Goal: Task Accomplishment & Management: Manage account settings

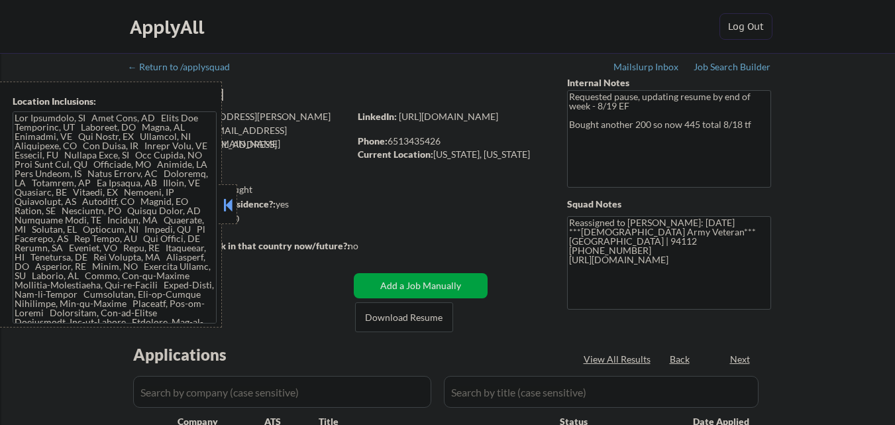
select select ""pending""
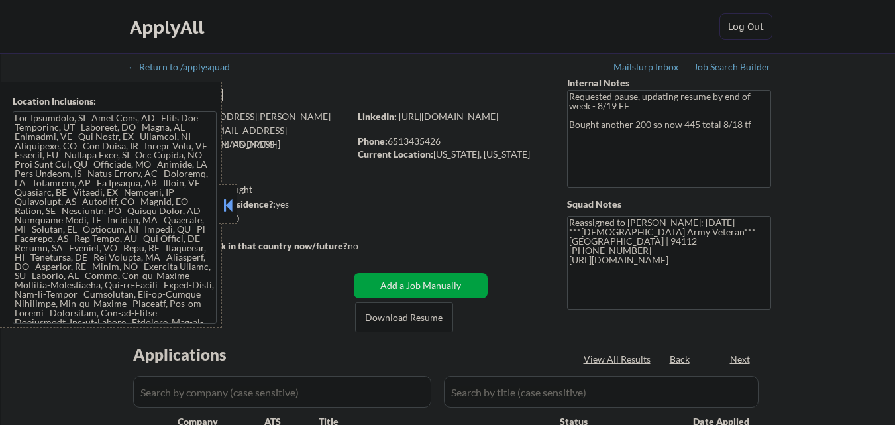
select select ""pending""
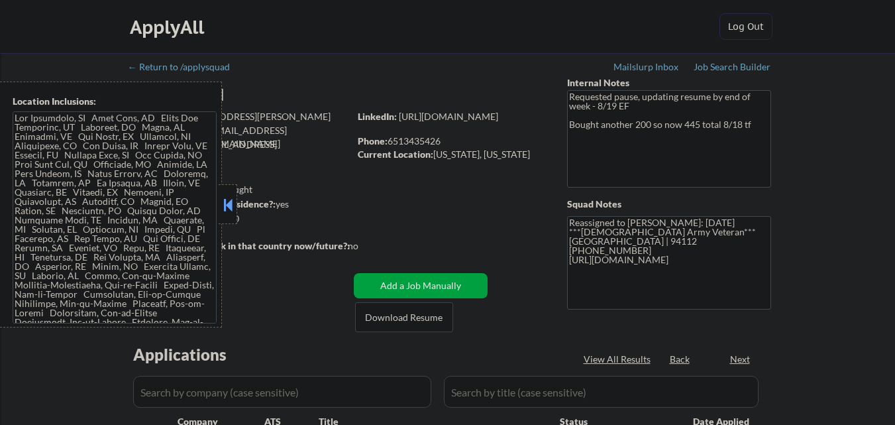
select select ""pending""
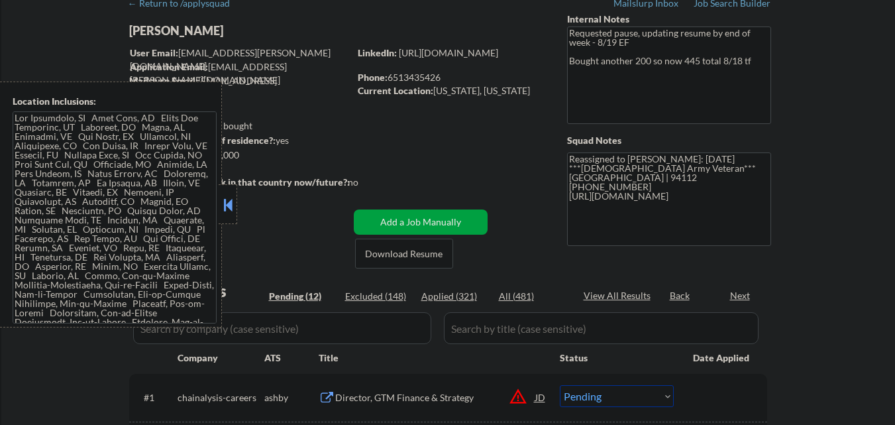
scroll to position [133, 0]
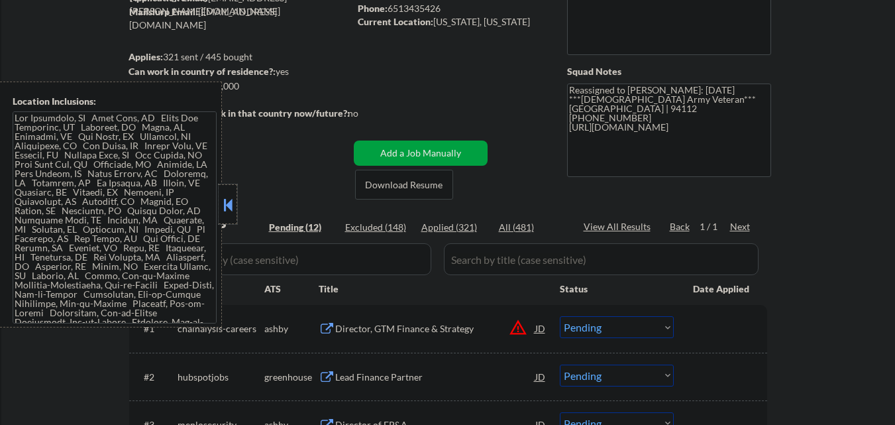
drag, startPoint x: 232, startPoint y: 219, endPoint x: 258, endPoint y: 215, distance: 26.1
click at [234, 217] on div at bounding box center [228, 204] width 19 height 40
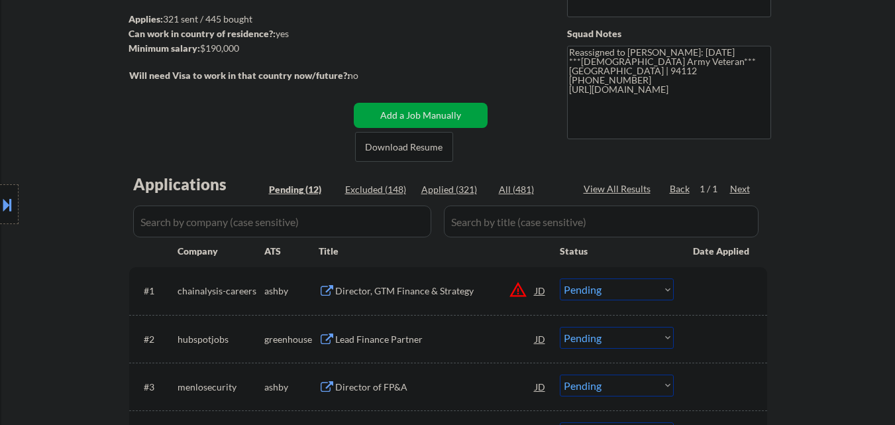
scroll to position [331, 0]
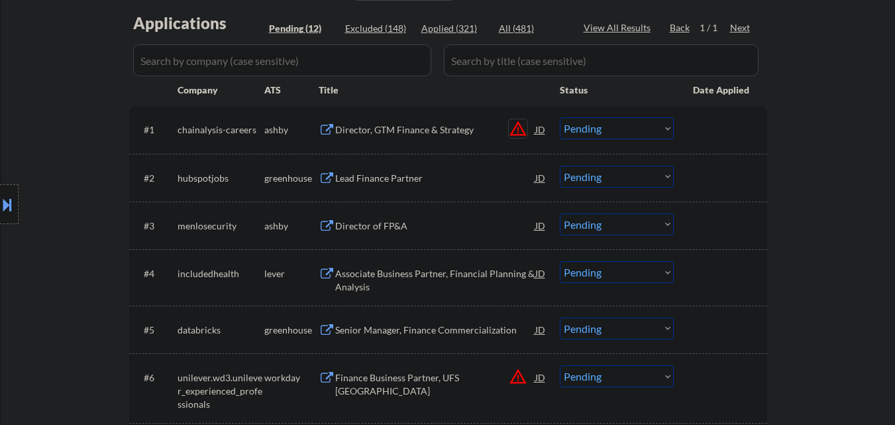
click at [517, 127] on button "warning_amber" at bounding box center [518, 128] width 19 height 19
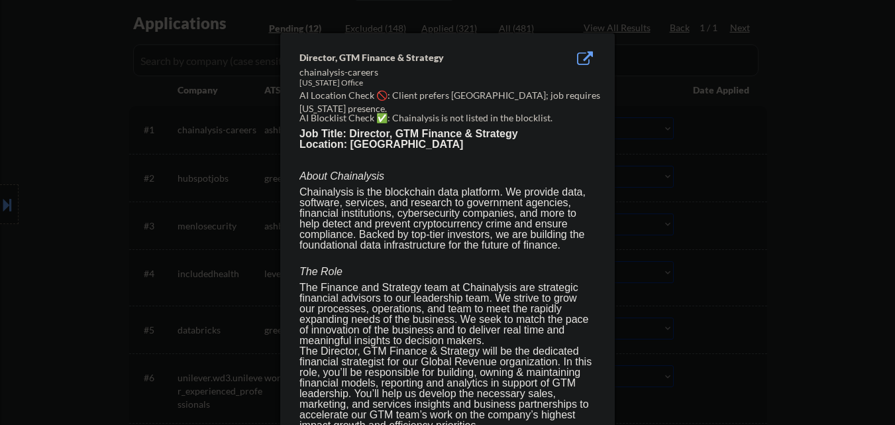
click at [56, 158] on div at bounding box center [447, 212] width 895 height 425
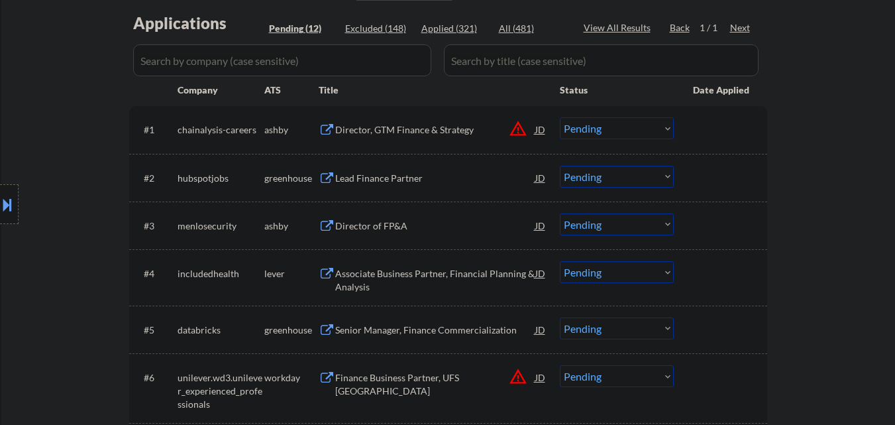
click at [0, 211] on button at bounding box center [7, 204] width 15 height 22
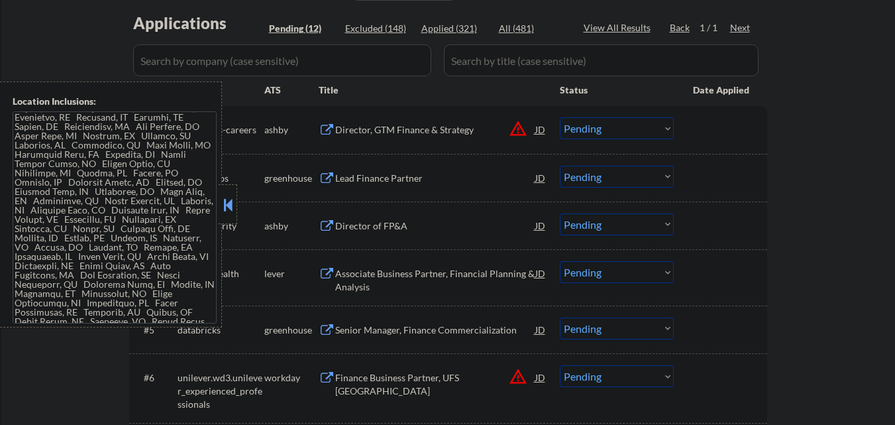
scroll to position [1590, 0]
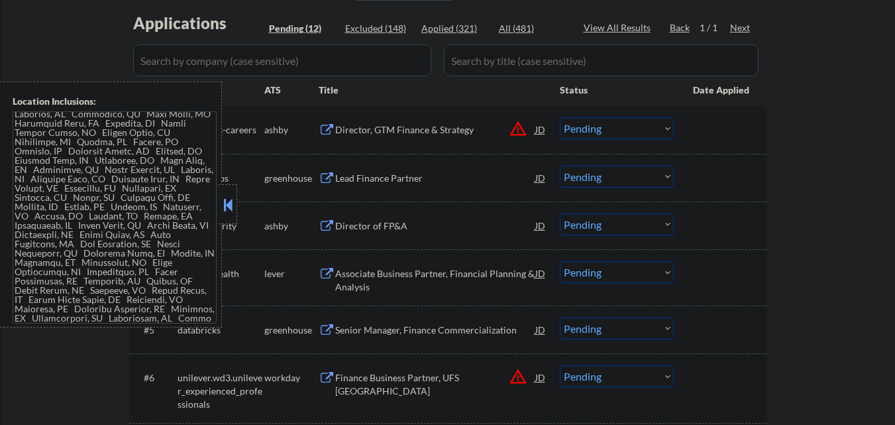
click at [231, 203] on button at bounding box center [228, 205] width 15 height 20
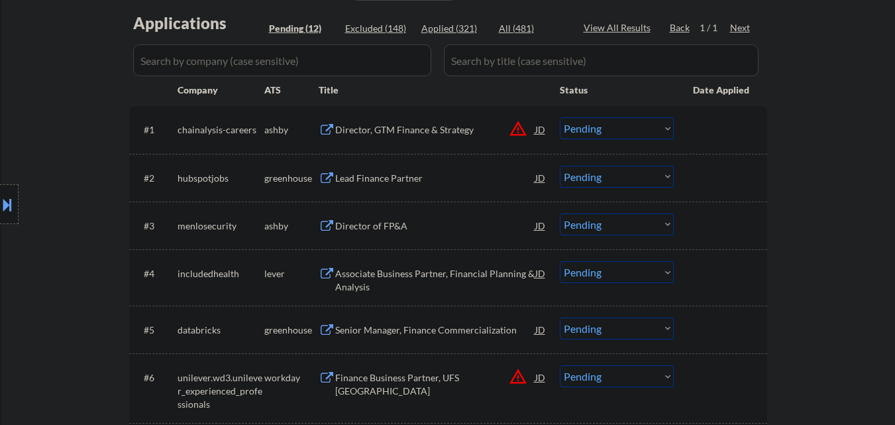
click at [451, 132] on div "Director, GTM Finance & Strategy" at bounding box center [435, 129] width 200 height 13
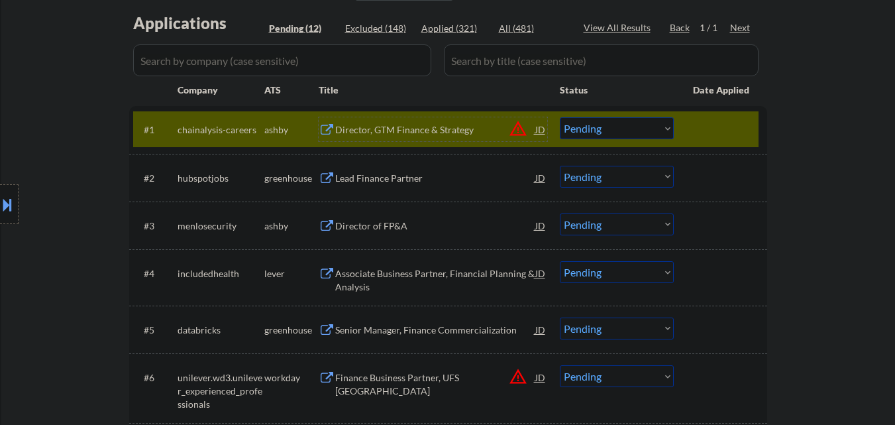
click at [620, 125] on select "Choose an option... Pending Applied Excluded (Questions) Excluded (Expired) Exc…" at bounding box center [617, 128] width 114 height 22
click at [560, 117] on select "Choose an option... Pending Applied Excluded (Questions) Excluded (Expired) Exc…" at bounding box center [617, 128] width 114 height 22
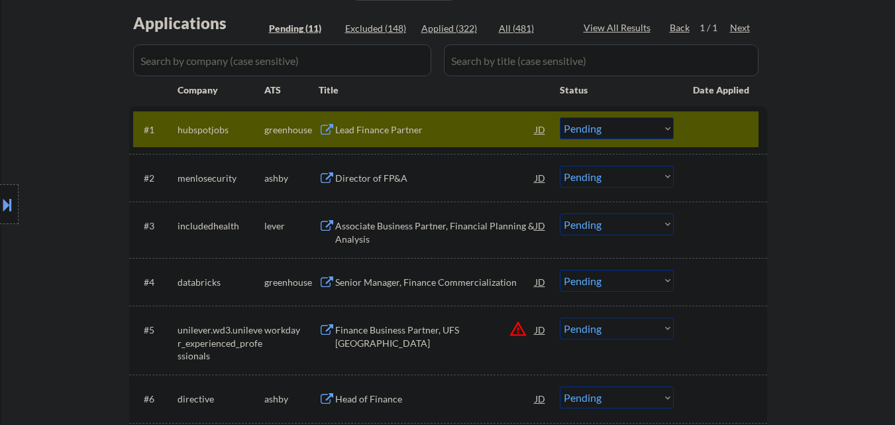
click at [440, 146] on div "#1 hubspotjobs greenhouse Lead Finance Partner JD warning_amber Choose an optio…" at bounding box center [446, 129] width 626 height 36
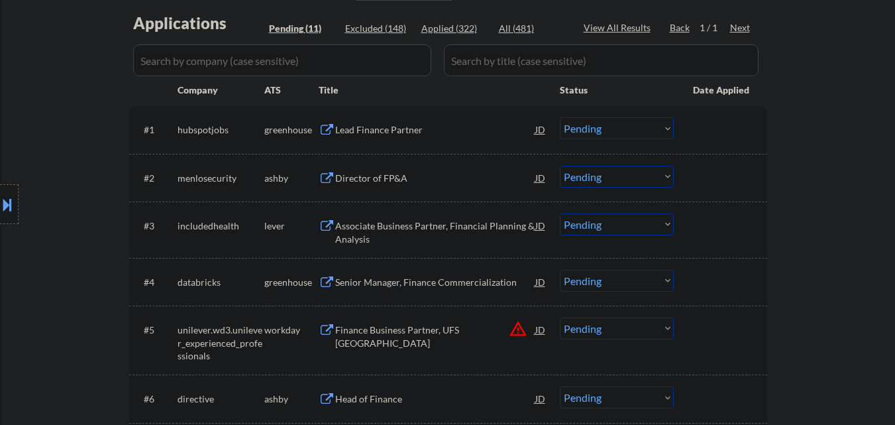
click at [461, 136] on div "Lead Finance Partner" at bounding box center [435, 129] width 200 height 13
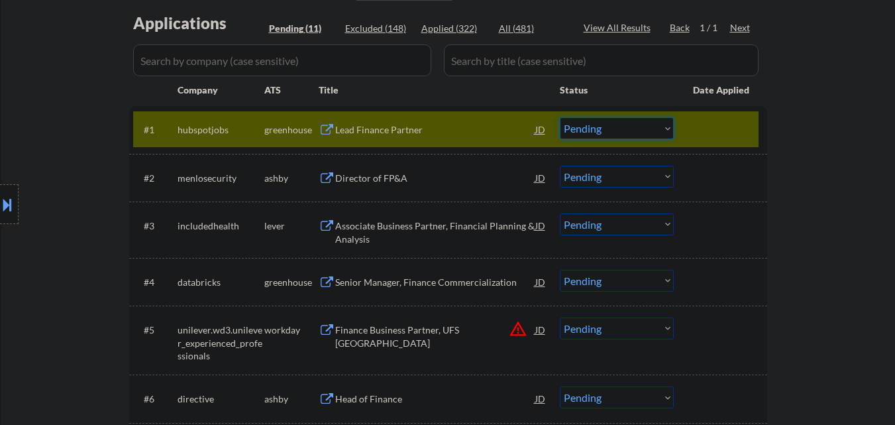
drag, startPoint x: 607, startPoint y: 125, endPoint x: 623, endPoint y: 136, distance: 19.1
click at [608, 126] on select "Choose an option... Pending Applied Excluded (Questions) Excluded (Expired) Exc…" at bounding box center [617, 128] width 114 height 22
click at [560, 117] on select "Choose an option... Pending Applied Excluded (Questions) Excluded (Expired) Exc…" at bounding box center [617, 128] width 114 height 22
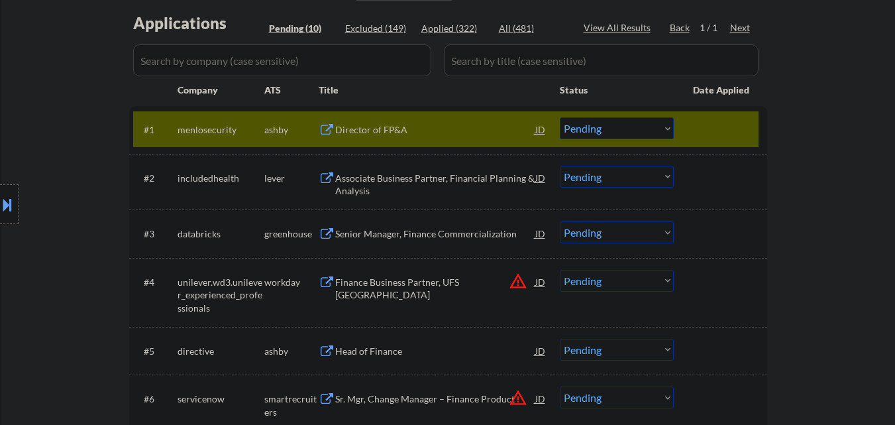
click at [455, 127] on div "Director of FP&A" at bounding box center [435, 129] width 200 height 13
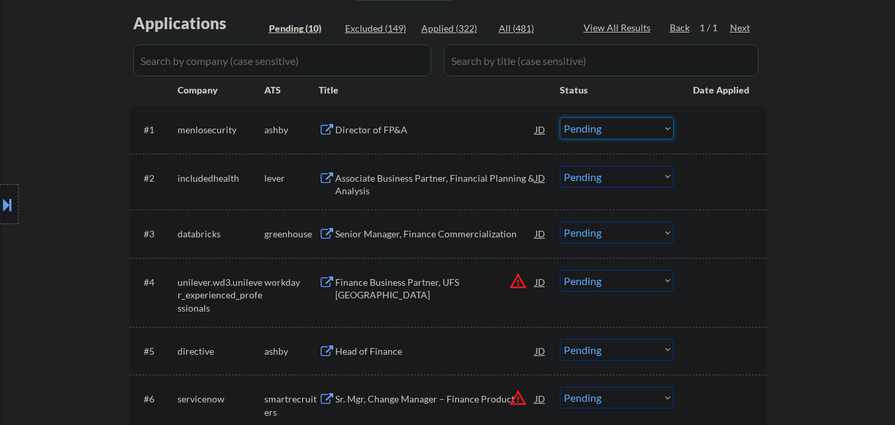
click at [627, 126] on select "Choose an option... Pending Applied Excluded (Questions) Excluded (Expired) Exc…" at bounding box center [617, 128] width 114 height 22
click at [560, 117] on select "Choose an option... Pending Applied Excluded (Questions) Excluded (Expired) Exc…" at bounding box center [617, 128] width 114 height 22
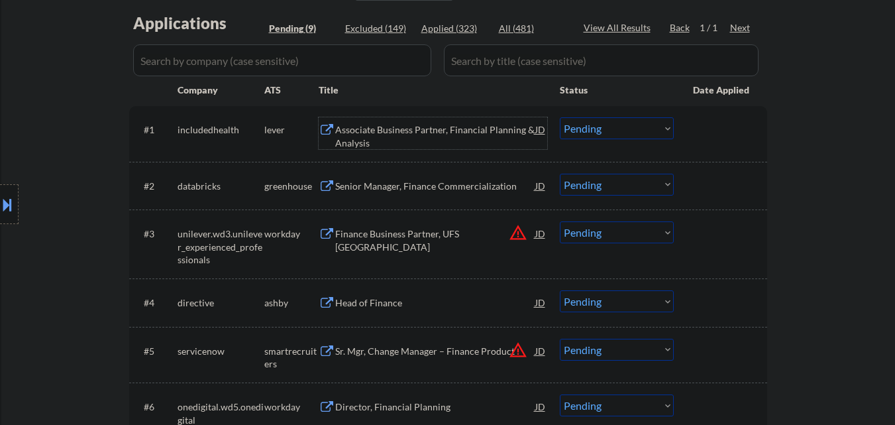
click at [452, 131] on div "Associate Business Partner, Financial Planning & Analysis" at bounding box center [435, 136] width 200 height 26
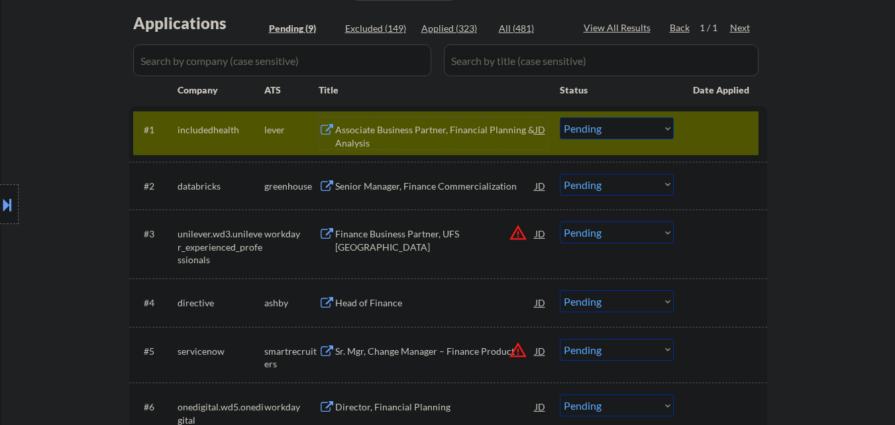
drag, startPoint x: 637, startPoint y: 129, endPoint x: 643, endPoint y: 137, distance: 10.9
click at [637, 129] on select "Choose an option... Pending Applied Excluded (Questions) Excluded (Expired) Exc…" at bounding box center [617, 128] width 114 height 22
click at [560, 117] on select "Choose an option... Pending Applied Excluded (Questions) Excluded (Expired) Exc…" at bounding box center [617, 128] width 114 height 22
click at [736, 139] on div at bounding box center [722, 129] width 58 height 24
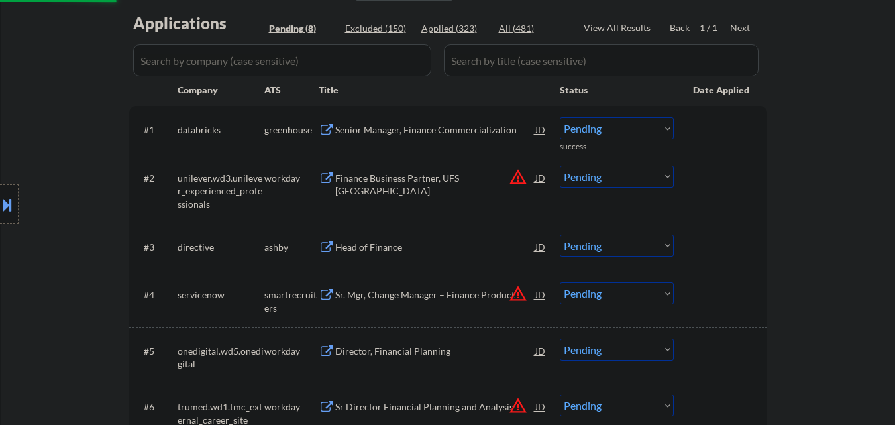
click at [491, 125] on div "Senior Manager, Finance Commercialization" at bounding box center [435, 129] width 200 height 13
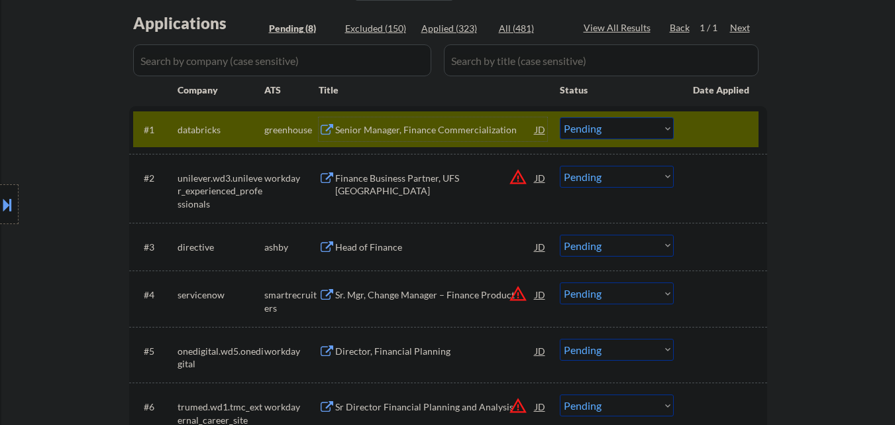
drag, startPoint x: 631, startPoint y: 125, endPoint x: 626, endPoint y: 133, distance: 9.4
click at [631, 125] on select "Choose an option... Pending Applied Excluded (Questions) Excluded (Expired) Exc…" at bounding box center [617, 128] width 114 height 22
click at [560, 117] on select "Choose an option... Pending Applied Excluded (Questions) Excluded (Expired) Exc…" at bounding box center [617, 128] width 114 height 22
select select ""pending""
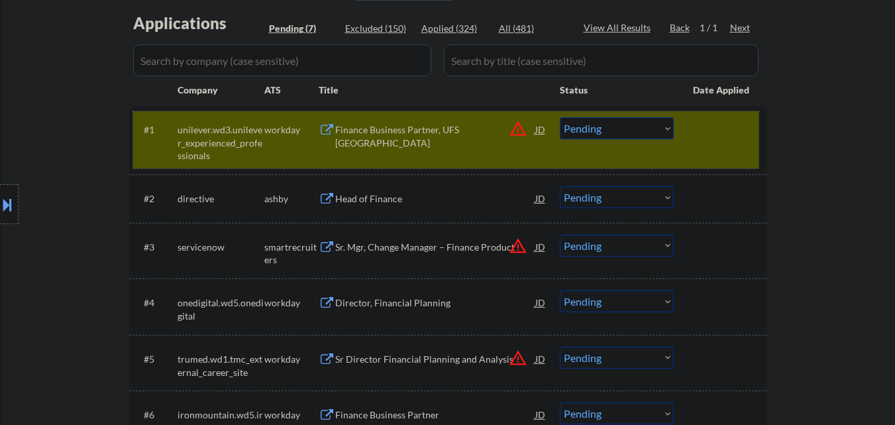
click at [712, 140] on div at bounding box center [722, 129] width 58 height 24
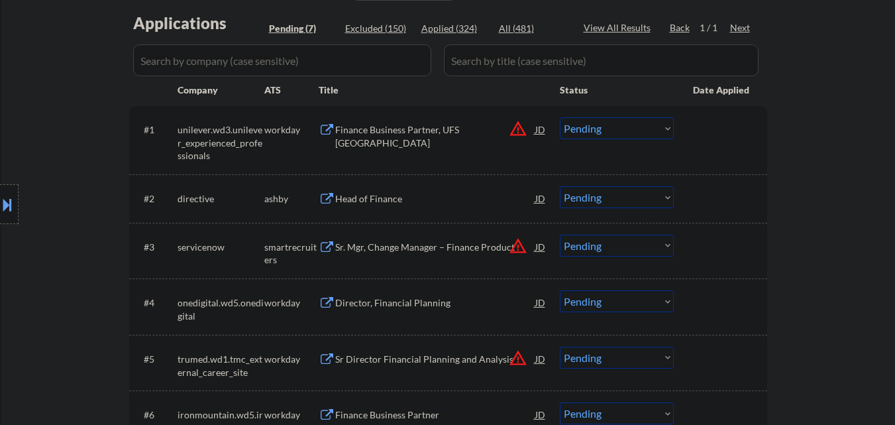
click at [365, 206] on div "Head of Finance" at bounding box center [435, 198] width 200 height 24
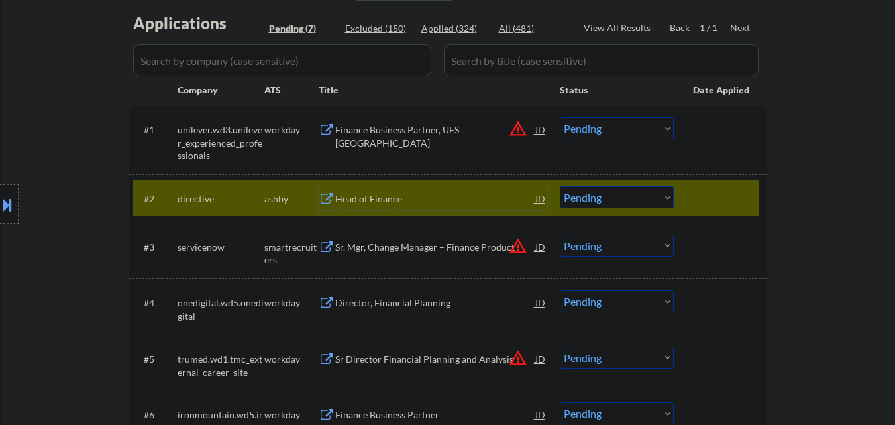
click at [643, 204] on select "Choose an option... Pending Applied Excluded (Questions) Excluded (Expired) Exc…" at bounding box center [617, 197] width 114 height 22
click at [560, 186] on select "Choose an option... Pending Applied Excluded (Questions) Excluded (Expired) Exc…" at bounding box center [617, 197] width 114 height 22
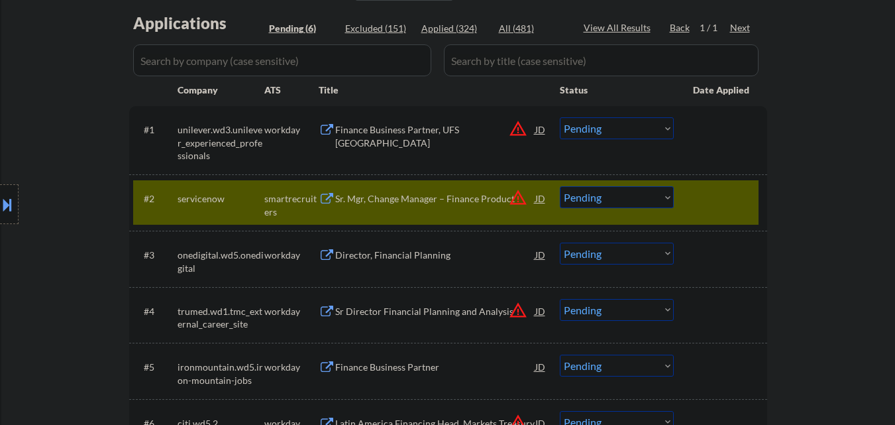
click at [450, 204] on div "Sr. Mgr, Change Manager – Finance Product" at bounding box center [435, 198] width 200 height 13
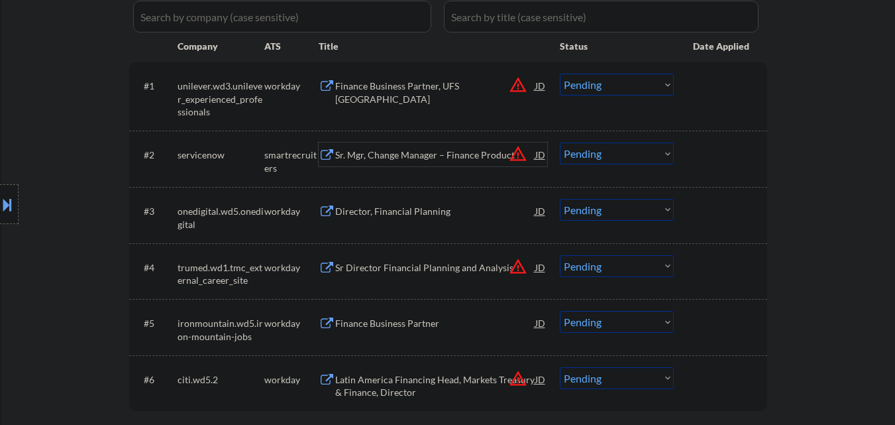
scroll to position [398, 0]
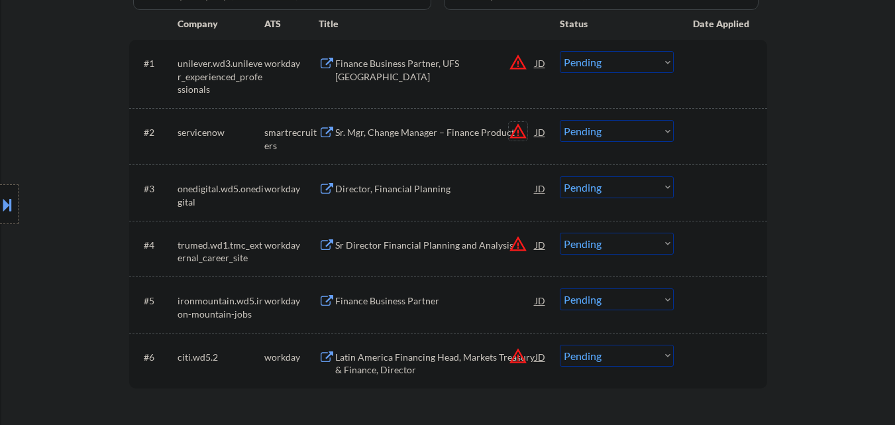
click at [517, 138] on button "warning_amber" at bounding box center [518, 131] width 19 height 19
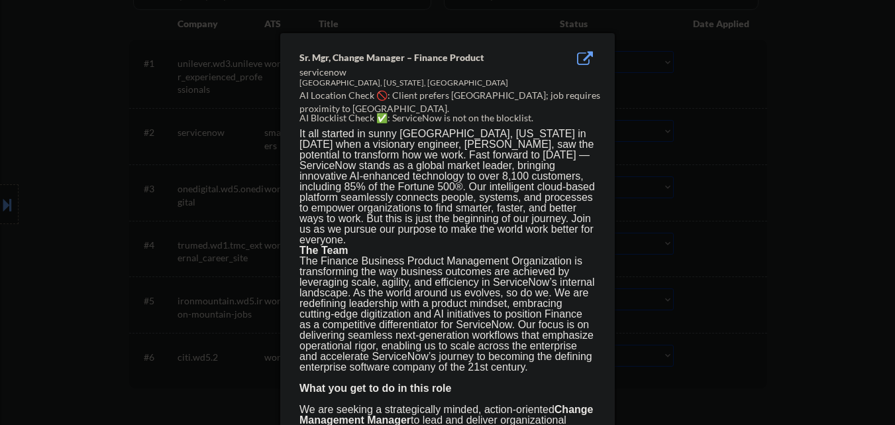
click at [665, 144] on div at bounding box center [447, 212] width 895 height 425
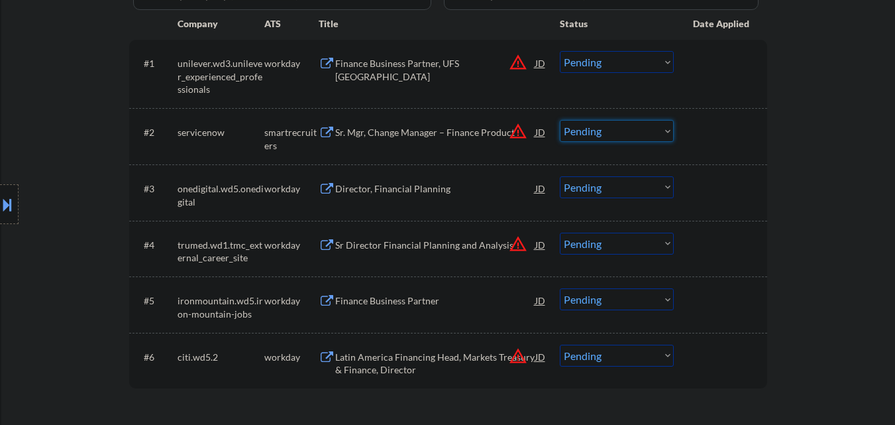
click at [653, 139] on select "Choose an option... Pending Applied Excluded (Questions) Excluded (Expired) Exc…" at bounding box center [617, 131] width 114 height 22
click at [560, 120] on select "Choose an option... Pending Applied Excluded (Questions) Excluded (Expired) Exc…" at bounding box center [617, 131] width 114 height 22
select select ""pending""
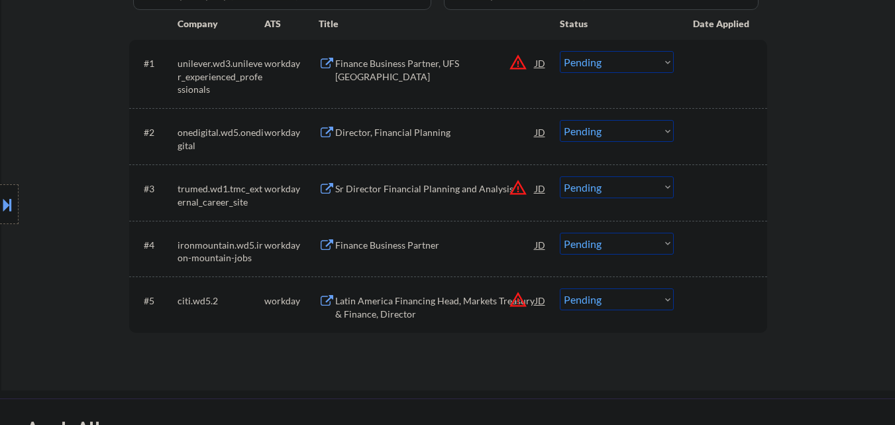
click at [513, 298] on button "warning_amber" at bounding box center [518, 299] width 19 height 19
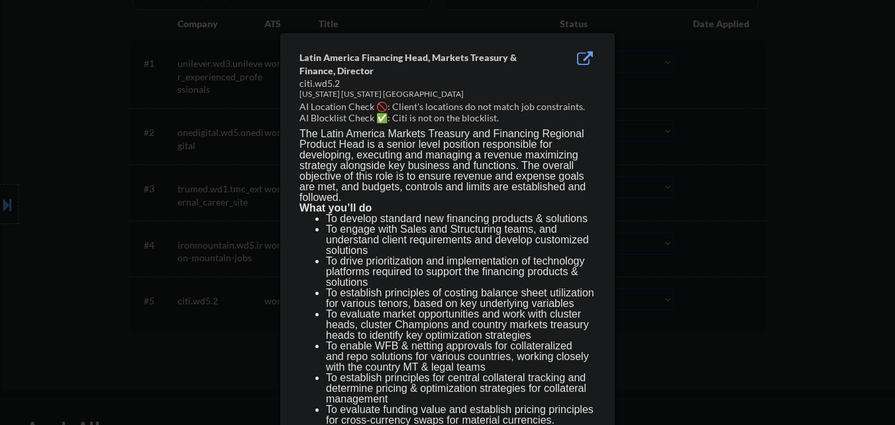
drag, startPoint x: 735, startPoint y: 332, endPoint x: 541, endPoint y: 332, distance: 193.5
click at [716, 332] on div at bounding box center [447, 212] width 895 height 425
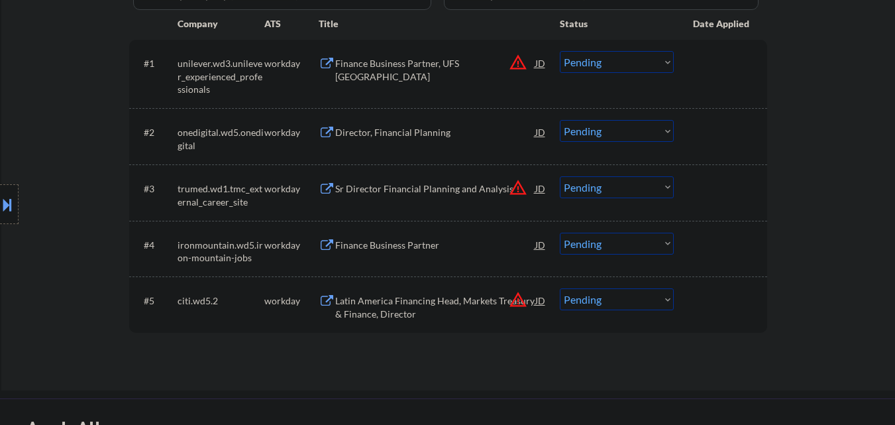
click at [447, 318] on div "Latin America Financing Head, Markets Treasury & Finance, Director" at bounding box center [435, 307] width 200 height 26
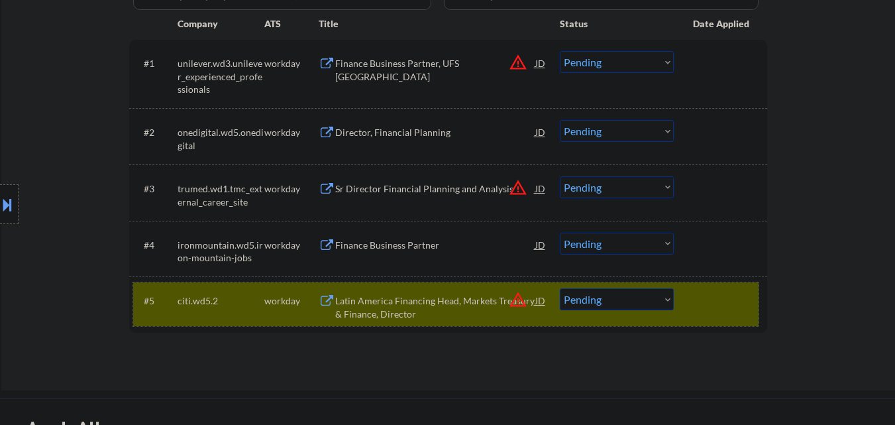
drag, startPoint x: 735, startPoint y: 319, endPoint x: 472, endPoint y: 283, distance: 264.8
click at [728, 319] on div "#5 citi.wd5.2 workday Latin America Financing Head, Markets Treasury & Finance,…" at bounding box center [446, 304] width 626 height 44
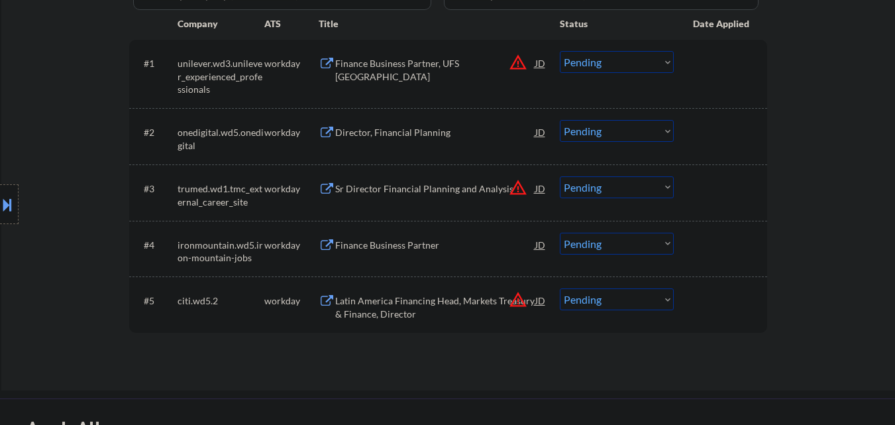
click at [392, 246] on div "Finance Business Partner" at bounding box center [435, 245] width 200 height 13
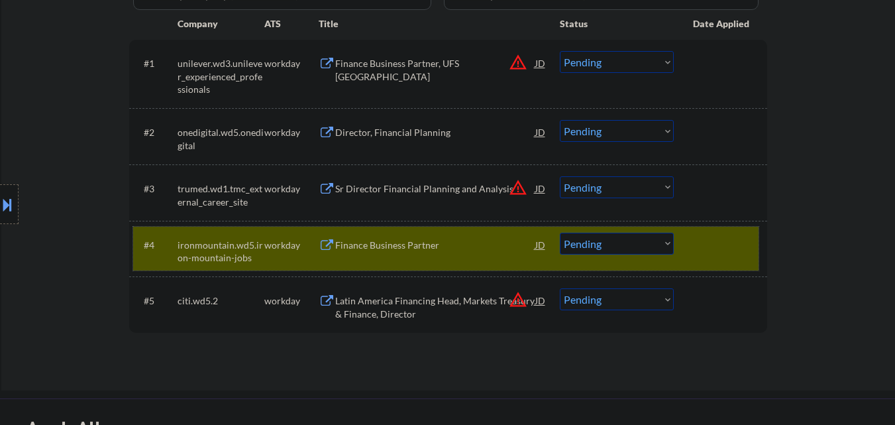
drag, startPoint x: 757, startPoint y: 239, endPoint x: 466, endPoint y: 172, distance: 298.5
click at [747, 238] on div "#4 ironmountain.wd5.iron-mountain-jobs workday Finance Business Partner JD warn…" at bounding box center [446, 249] width 626 height 44
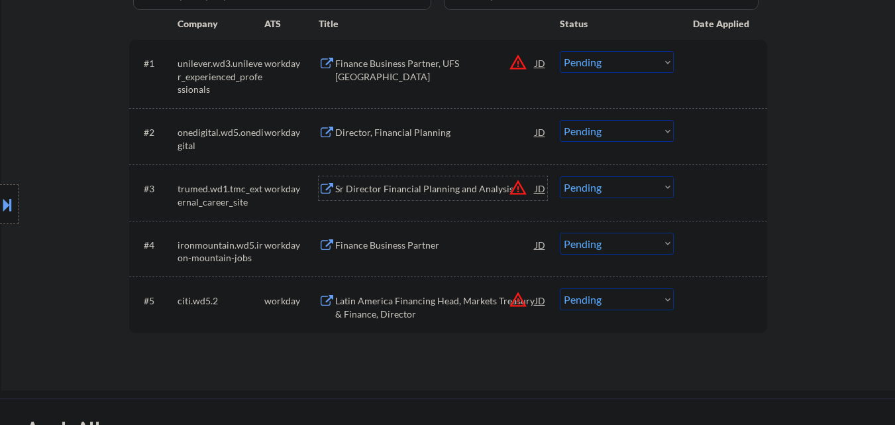
click at [424, 178] on div "Sr Director Financial Planning and Analysis" at bounding box center [435, 188] width 200 height 24
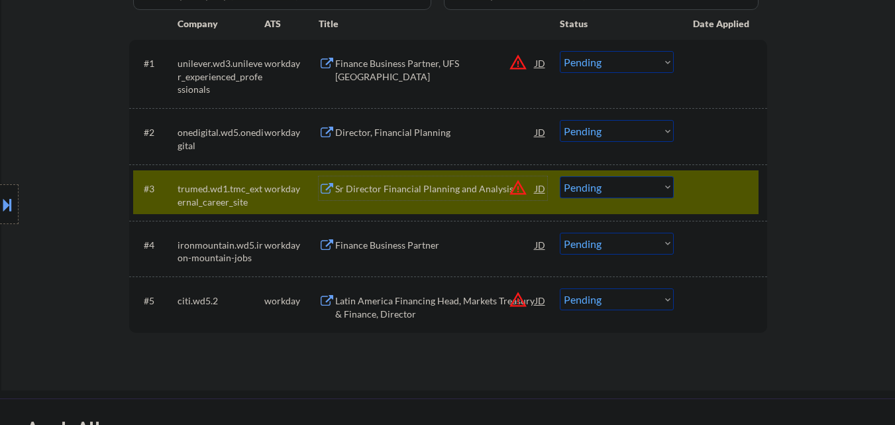
drag, startPoint x: 723, startPoint y: 186, endPoint x: 657, endPoint y: 160, distance: 70.9
click at [706, 179] on div at bounding box center [722, 188] width 58 height 24
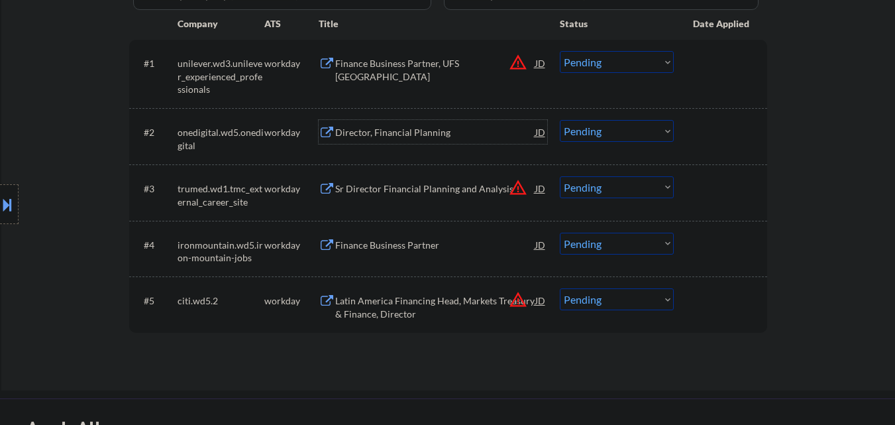
click at [432, 124] on div "Director, Financial Planning" at bounding box center [435, 132] width 200 height 24
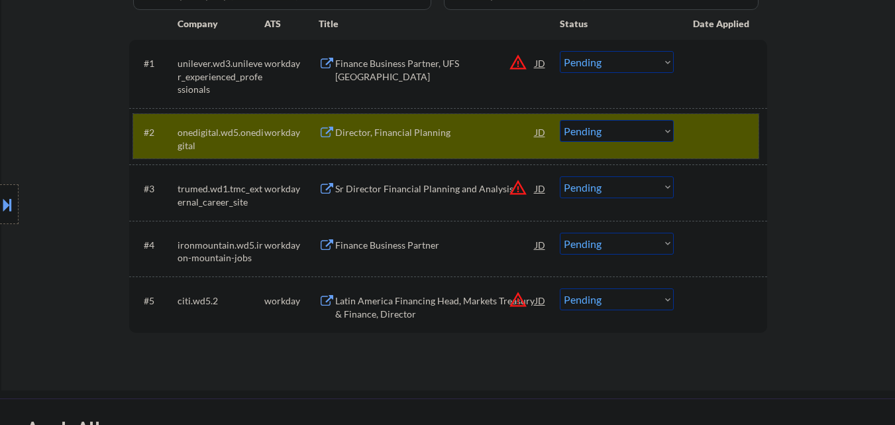
click at [724, 140] on div at bounding box center [722, 132] width 58 height 24
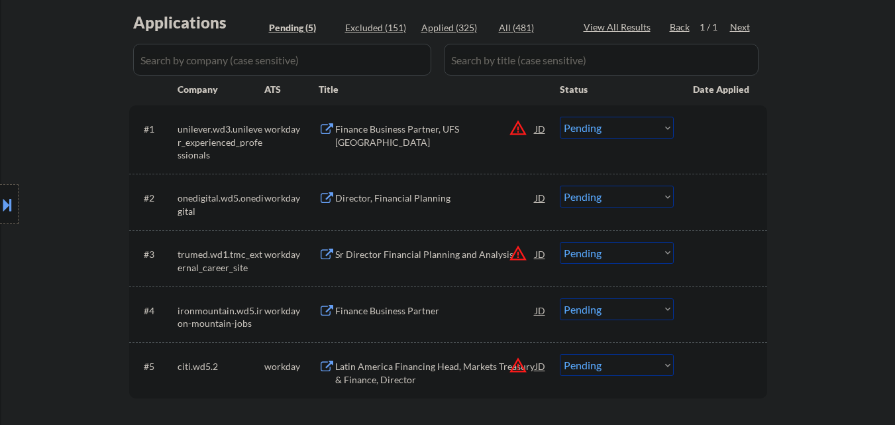
scroll to position [331, 0]
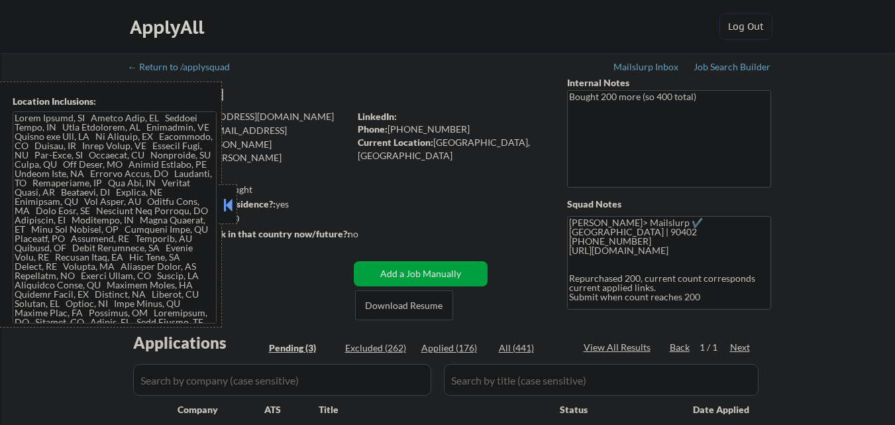
select select ""pending""
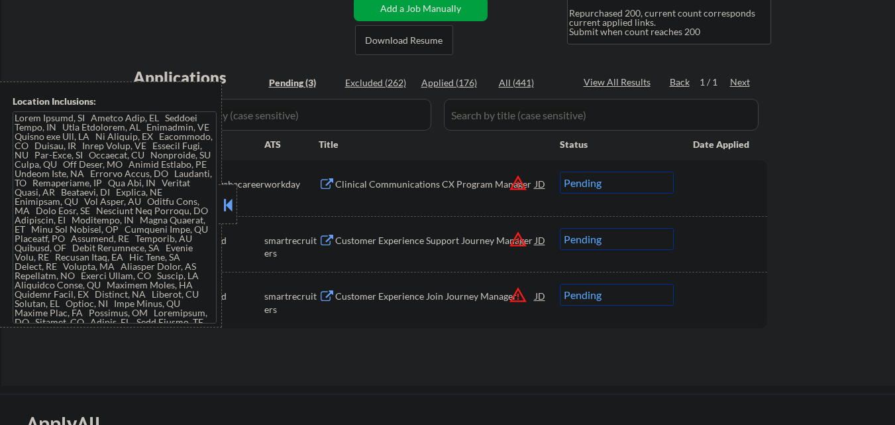
click at [228, 202] on button at bounding box center [228, 205] width 15 height 20
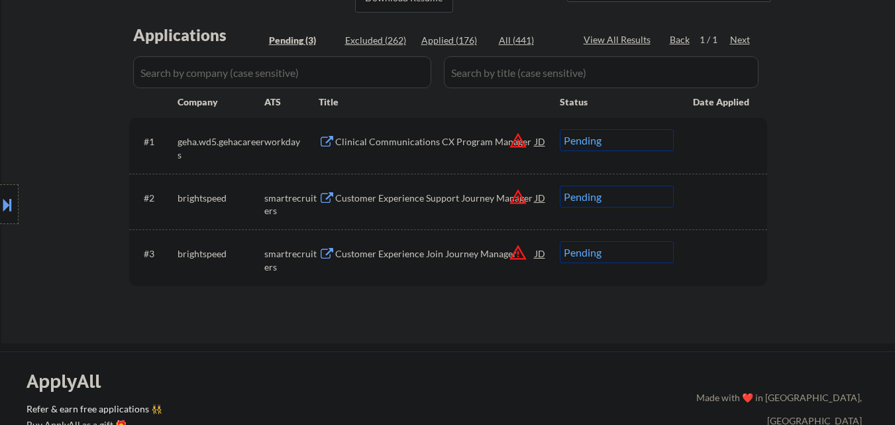
scroll to position [331, 0]
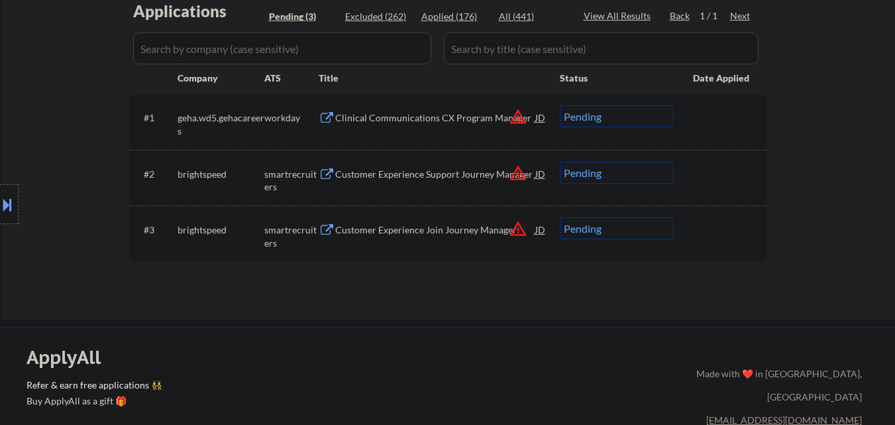
click at [451, 232] on div "Customer Experience Join Journey Manager" at bounding box center [435, 229] width 200 height 13
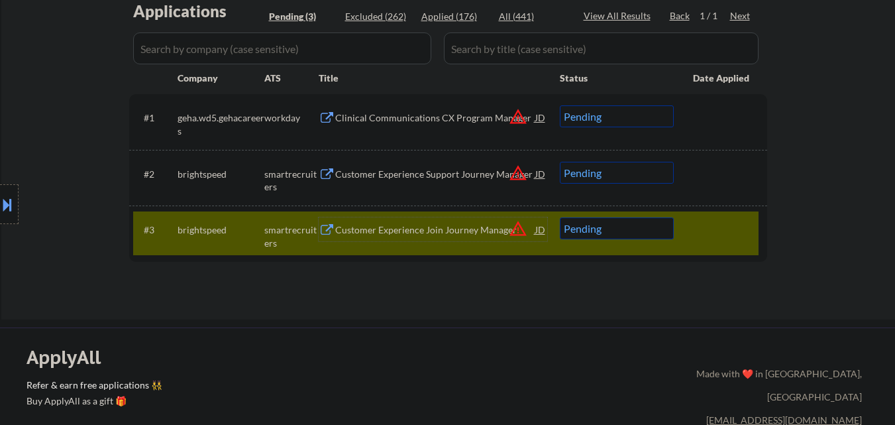
click at [419, 236] on div "Customer Experience Join Journey Manager" at bounding box center [435, 229] width 200 height 13
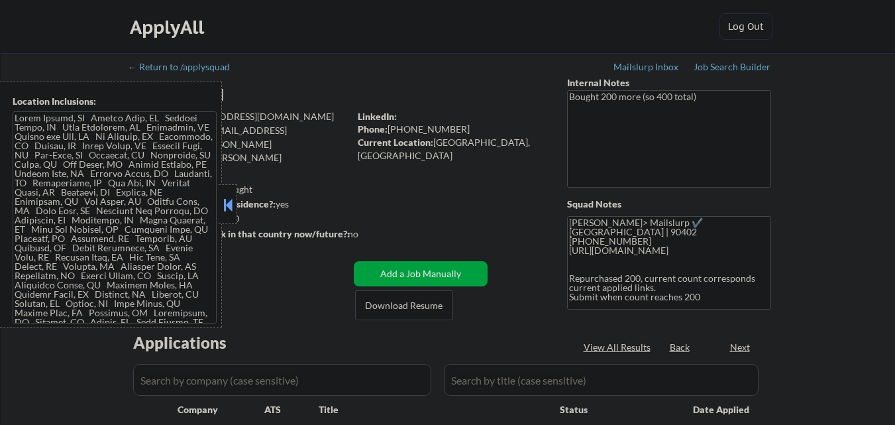
select select ""pending""
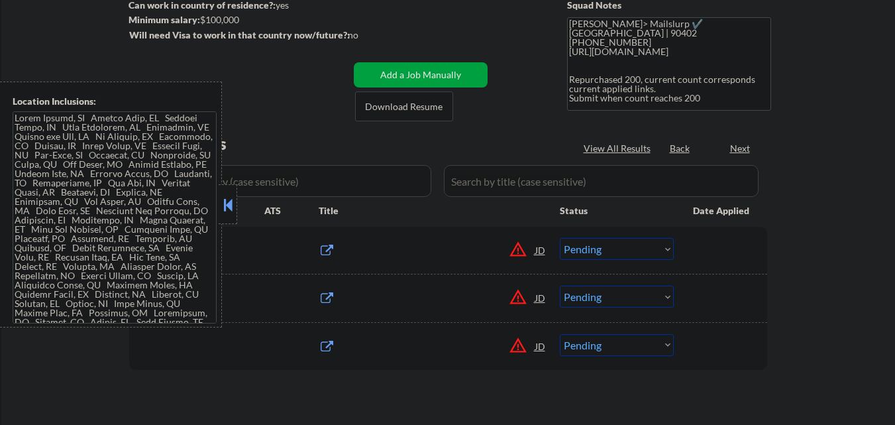
scroll to position [199, 0]
click at [228, 211] on button at bounding box center [228, 205] width 15 height 20
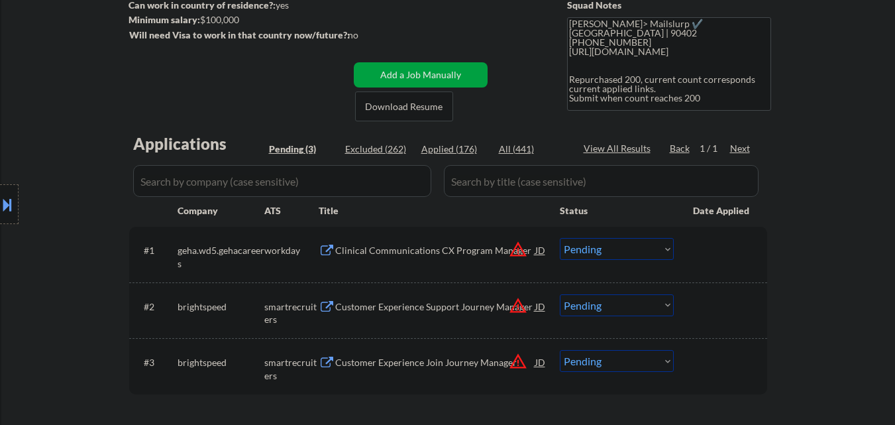
click at [817, 150] on div "← Return to /applysquad Mailslurp Inbox Job Search Builder [PERSON_NAME] User E…" at bounding box center [448, 153] width 894 height 598
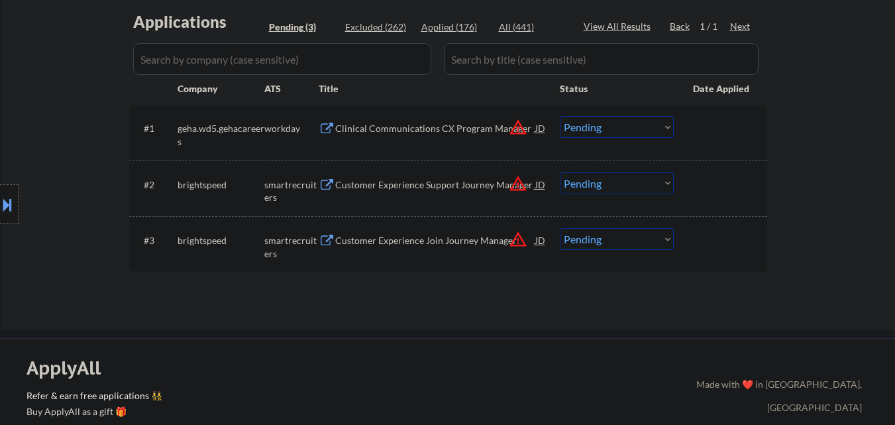
scroll to position [331, 0]
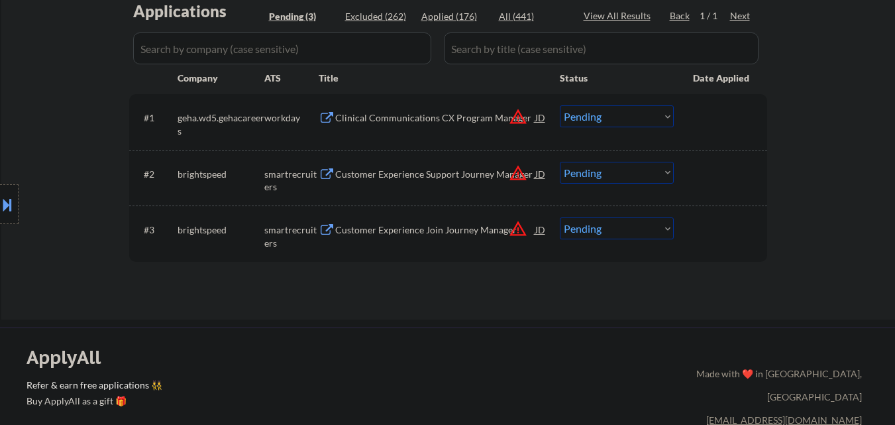
click at [451, 227] on div "Customer Experience Join Journey Manager" at bounding box center [435, 229] width 200 height 13
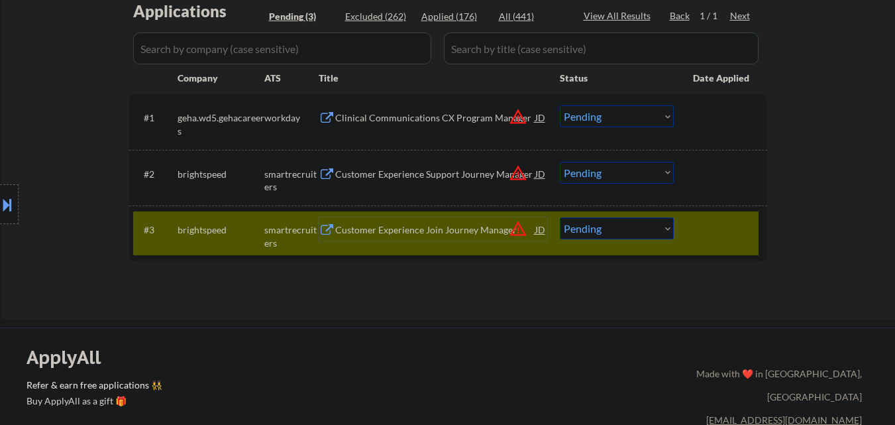
click at [400, 152] on div "#2 brightspeed smartrecruiters Customer Experience Support Journey Manager JD w…" at bounding box center [448, 178] width 638 height 56
click at [400, 177] on div "Customer Experience Support Journey Manager" at bounding box center [435, 174] width 200 height 13
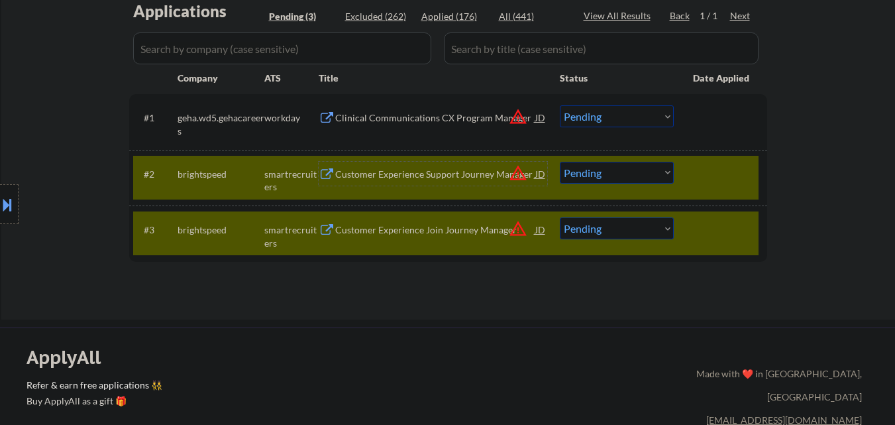
click at [734, 234] on div at bounding box center [722, 229] width 58 height 24
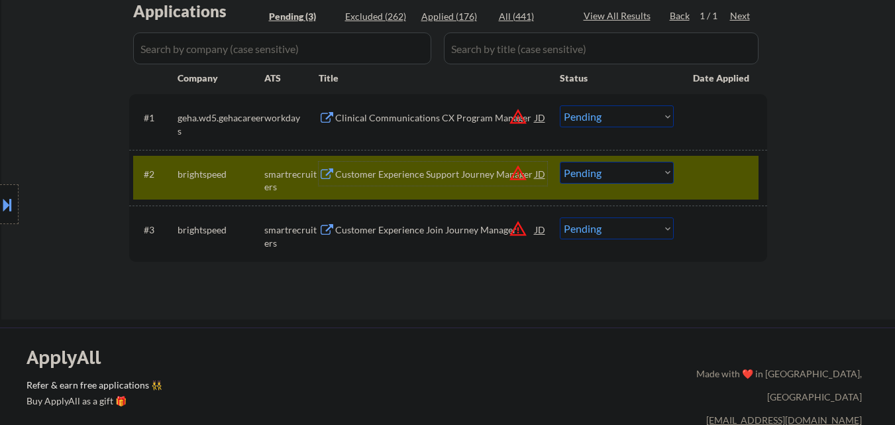
click at [471, 170] on div "Customer Experience Support Journey Manager" at bounding box center [435, 174] width 200 height 13
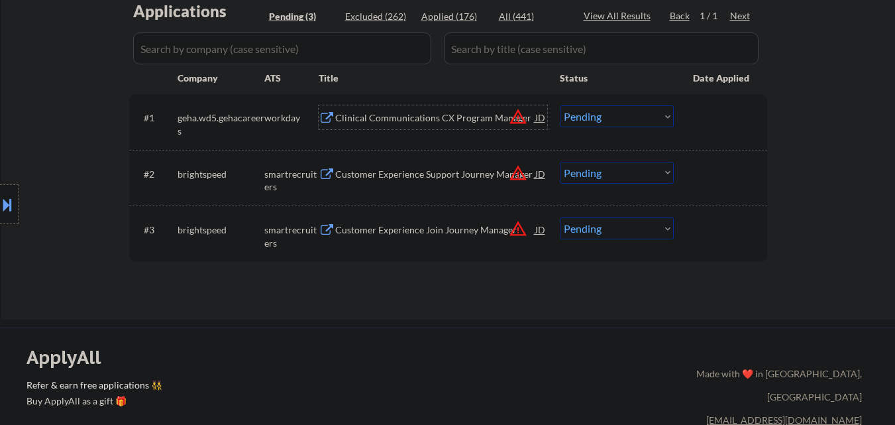
click at [454, 116] on div "Clinical Communications CX Program Manager" at bounding box center [435, 117] width 200 height 13
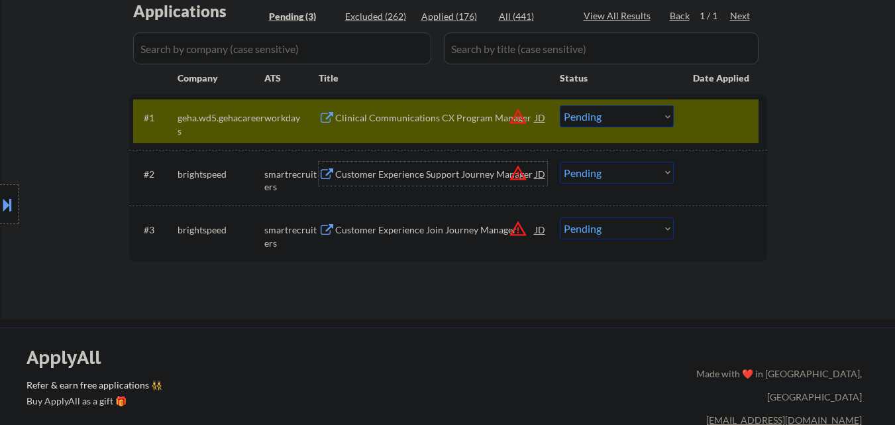
click at [411, 170] on div "Customer Experience Support Journey Manager" at bounding box center [435, 174] width 200 height 13
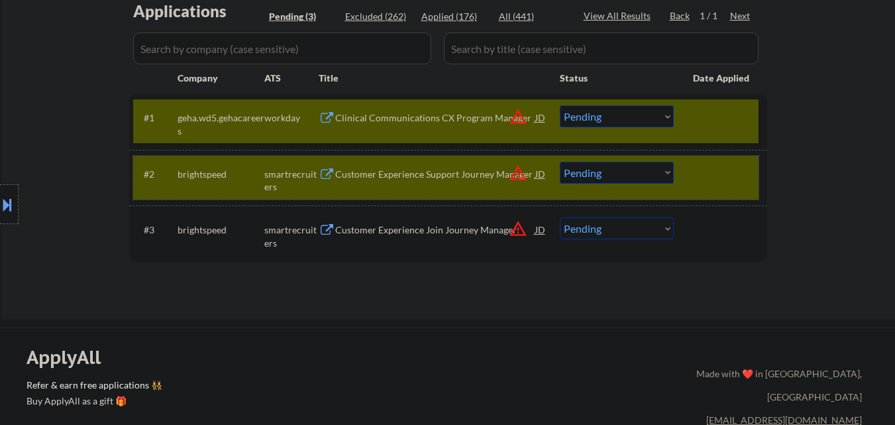
click at [718, 182] on div at bounding box center [722, 174] width 58 height 24
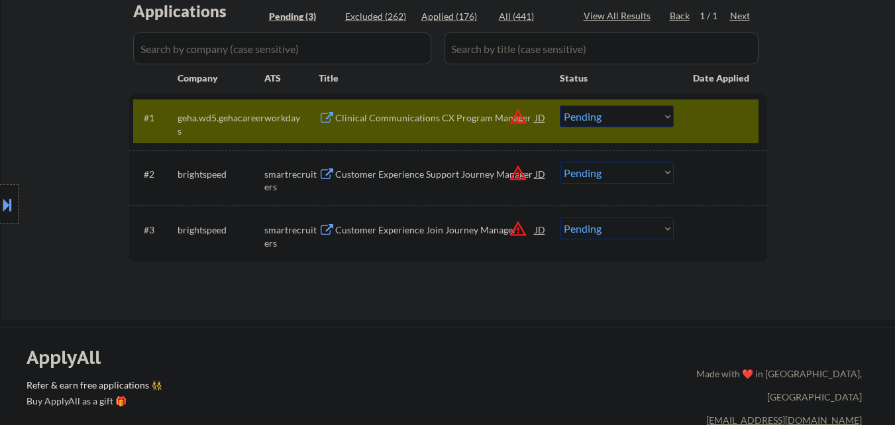
click at [732, 125] on div at bounding box center [722, 117] width 58 height 24
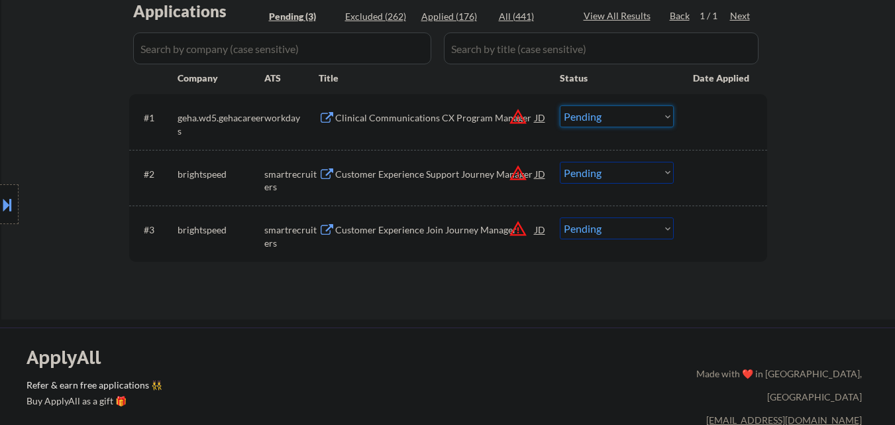
click at [645, 114] on select "Choose an option... Pending Applied Excluded (Questions) Excluded (Expired) Exc…" at bounding box center [617, 116] width 114 height 22
click at [560, 105] on select "Choose an option... Pending Applied Excluded (Questions) Excluded (Expired) Exc…" at bounding box center [617, 116] width 114 height 22
select select ""pending""
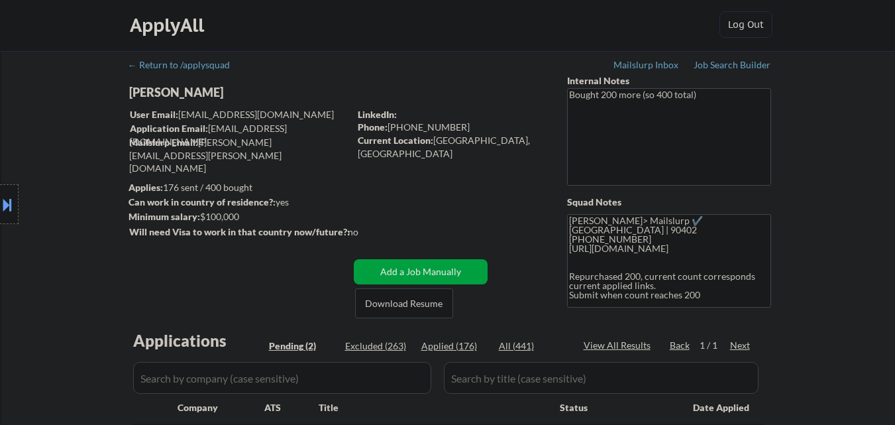
scroll to position [0, 0]
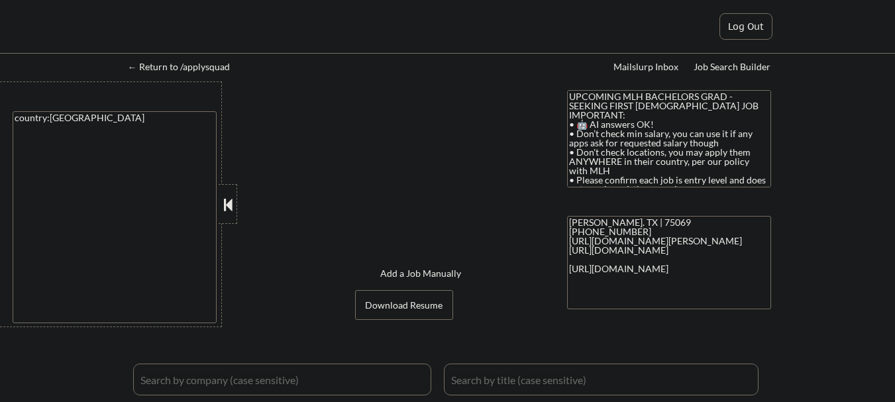
select select ""applied""
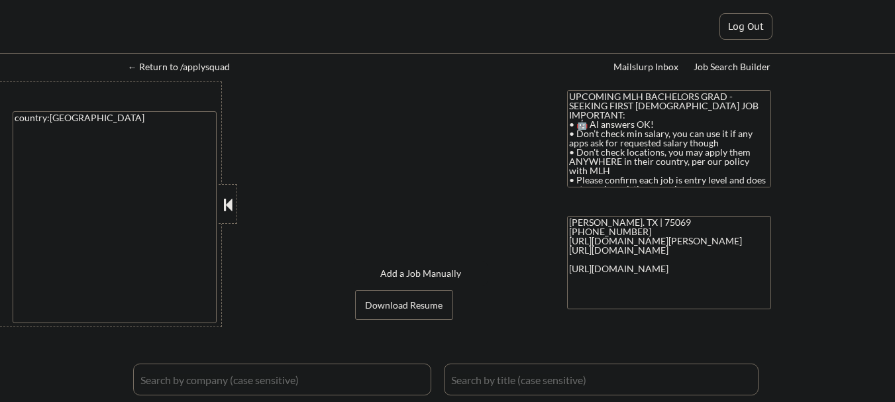
select select ""applied""
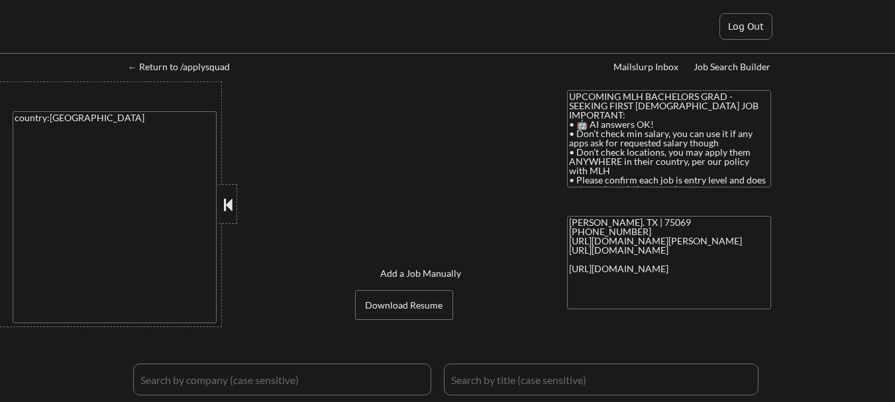
select select ""applied""
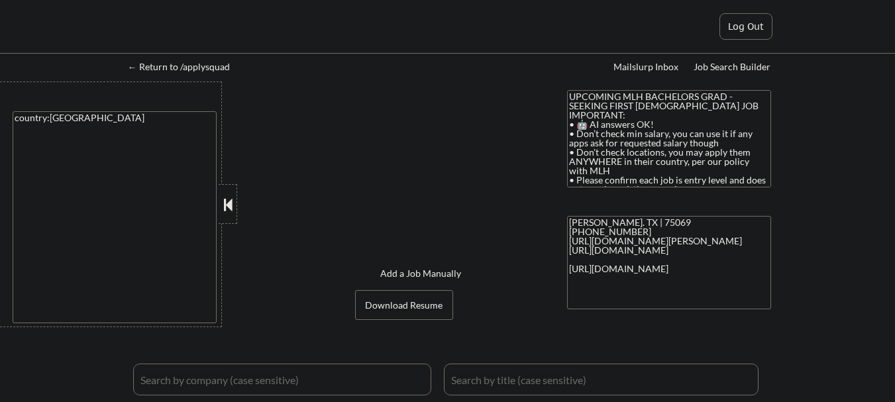
select select ""applied""
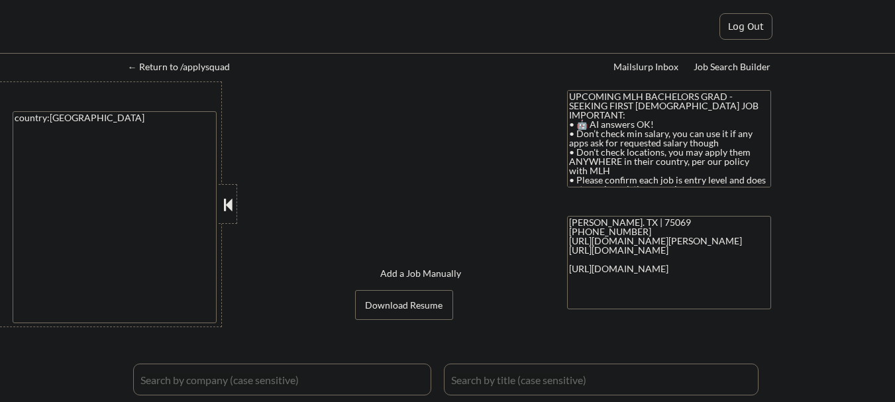
select select ""applied""
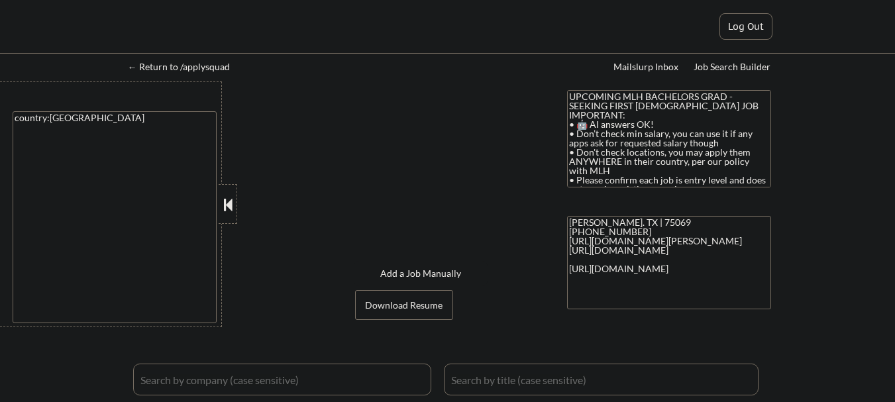
select select ""applied""
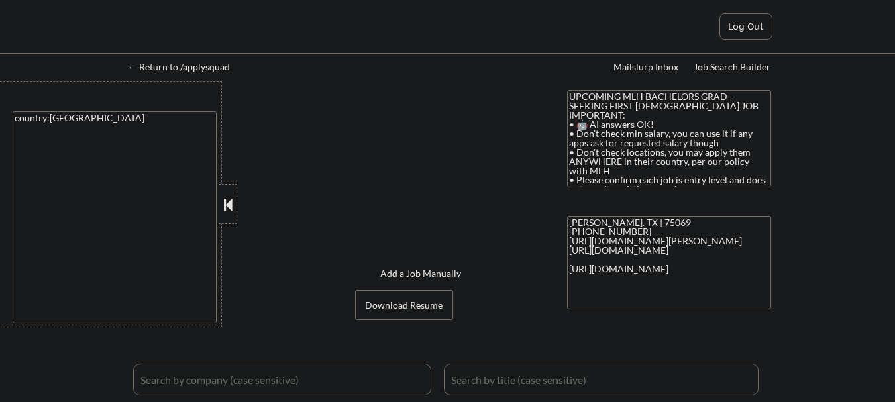
select select ""applied""
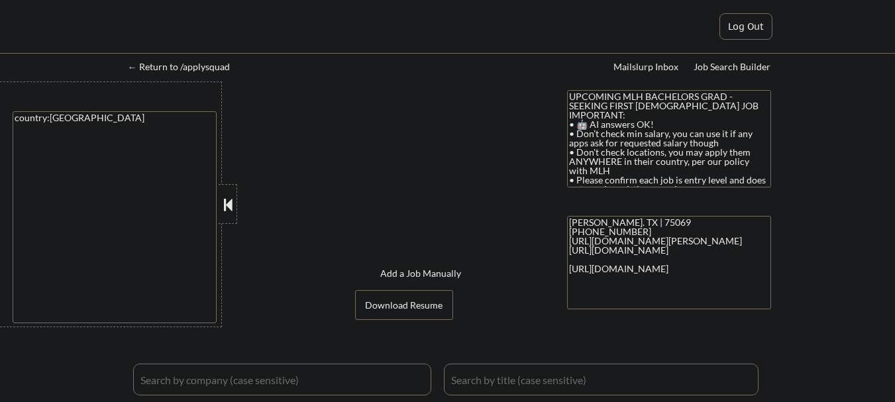
select select ""applied""
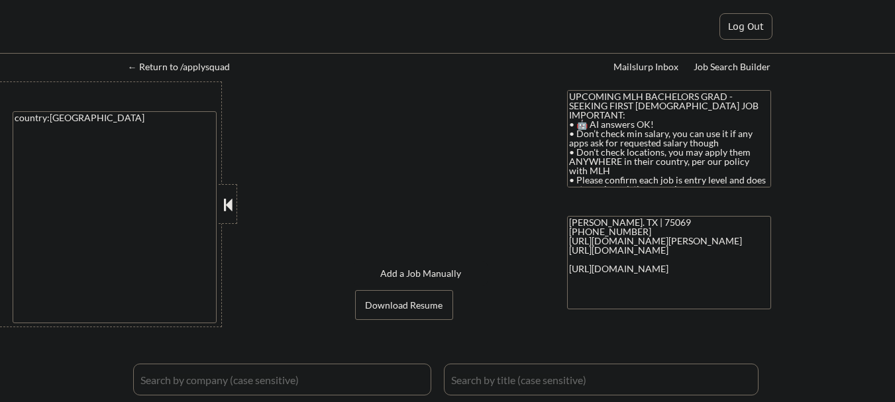
select select ""applied""
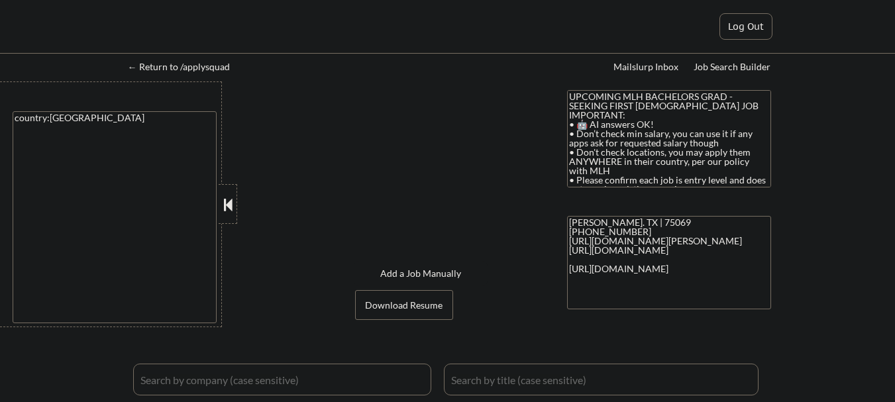
select select ""applied""
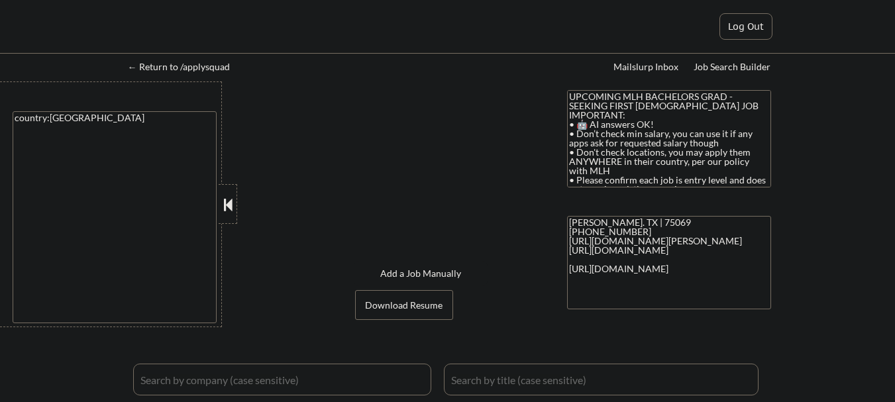
select select ""applied""
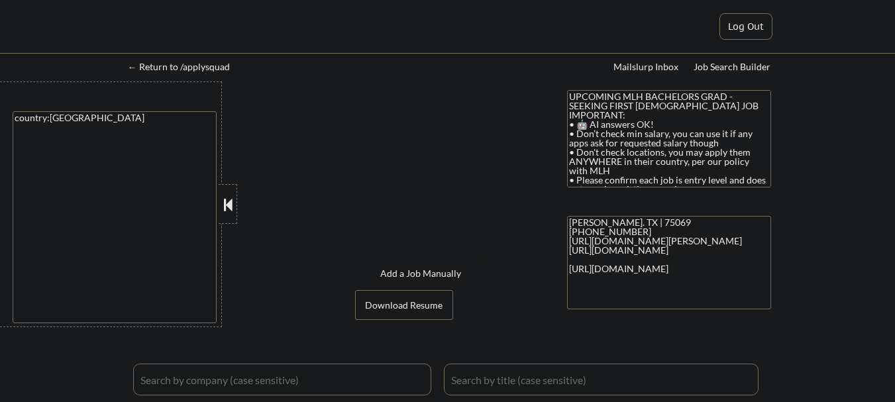
select select ""applied""
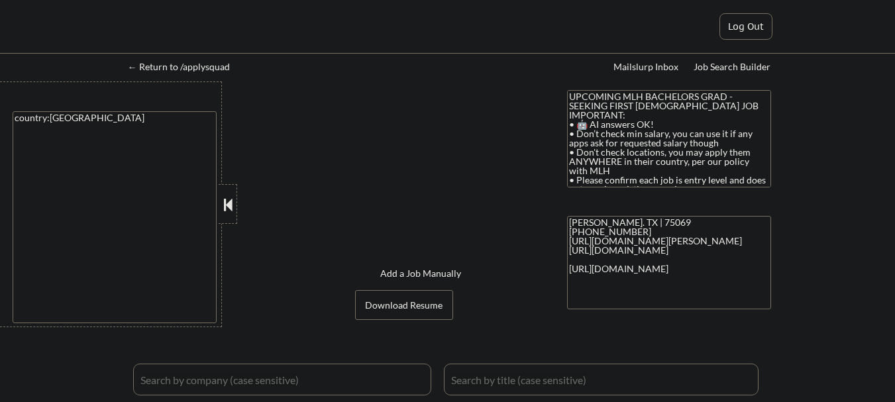
select select ""applied""
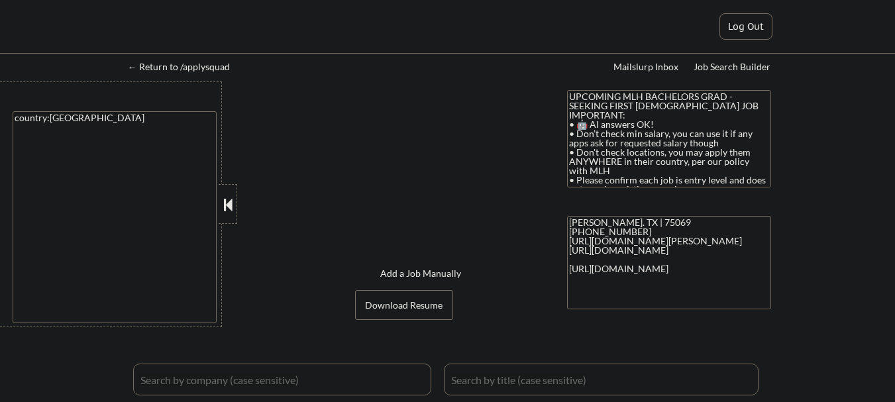
select select ""applied""
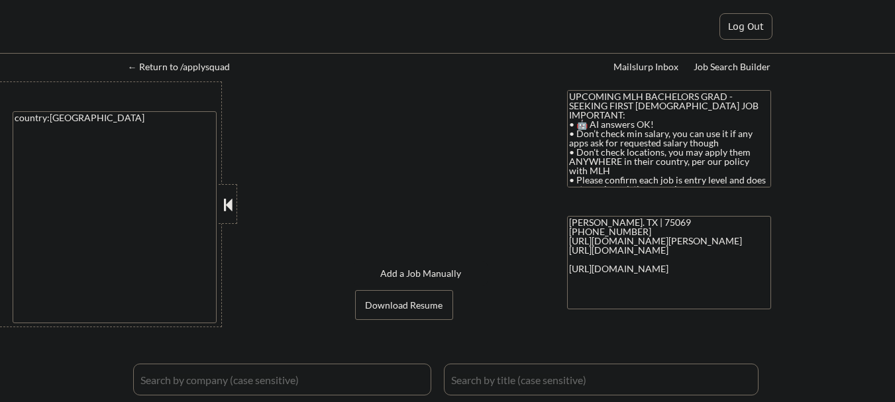
select select ""applied""
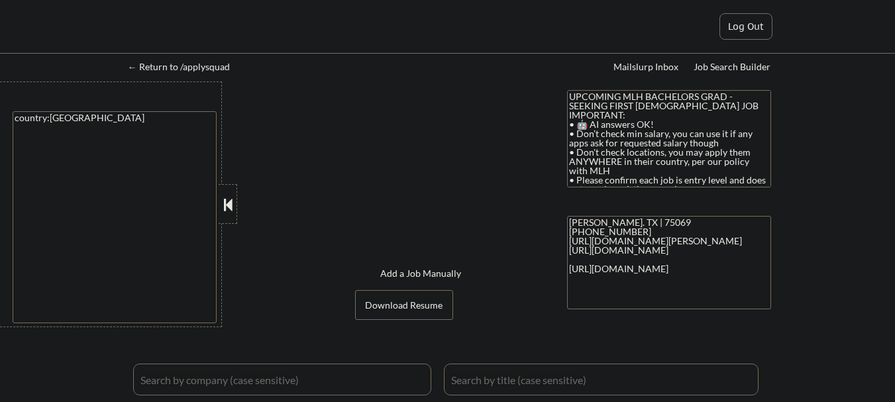
select select ""applied""
select select ""excluded__expired_""
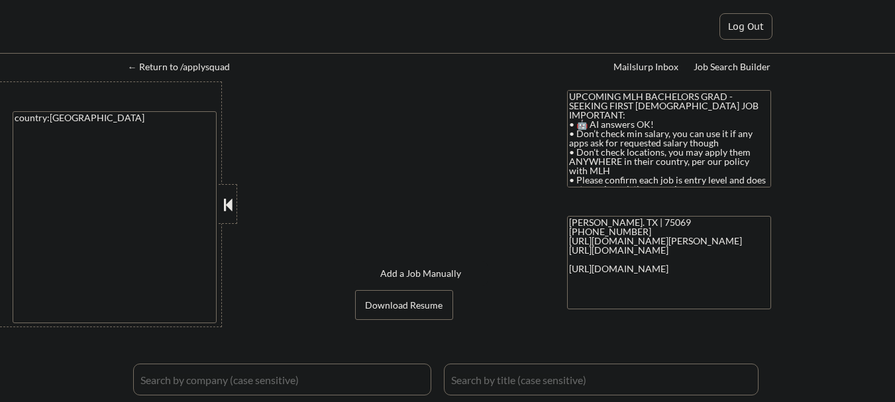
select select ""excluded__bad_match_""
select select ""excluded__expired_""
select select ""excluded__bad_match_""
select select ""excluded__expired_""
select select ""excluded__bad_match_""
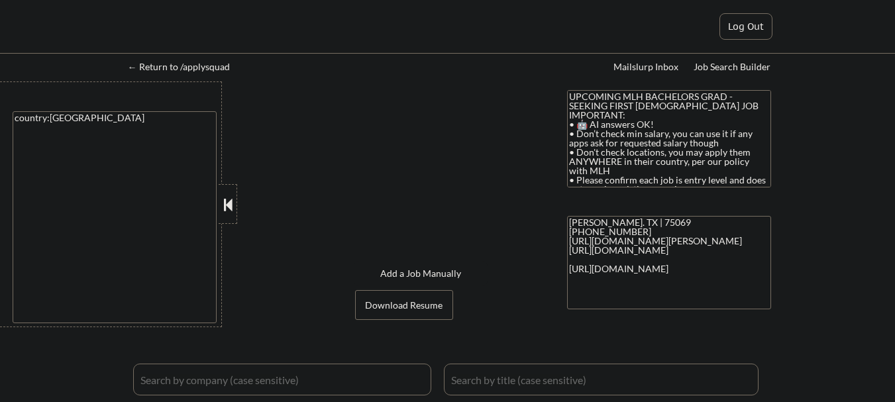
select select ""excluded__bad_match_""
select select ""excluded__expired_""
select select ""excluded__bad_match_""
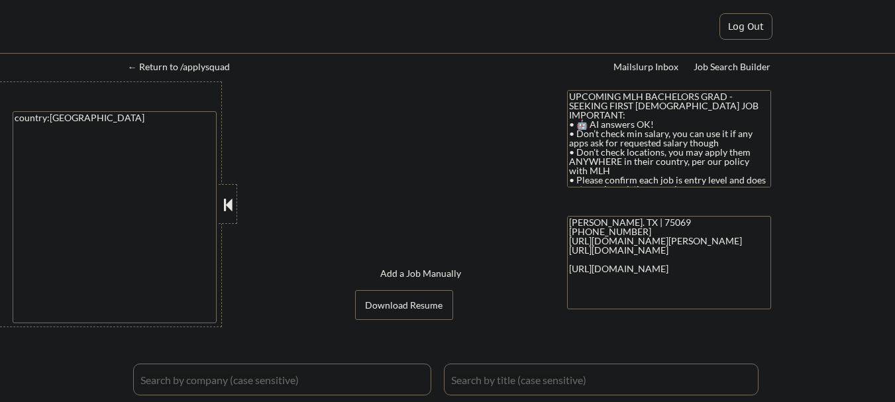
select select ""excluded__expired_""
select select ""excluded__bad_match_""
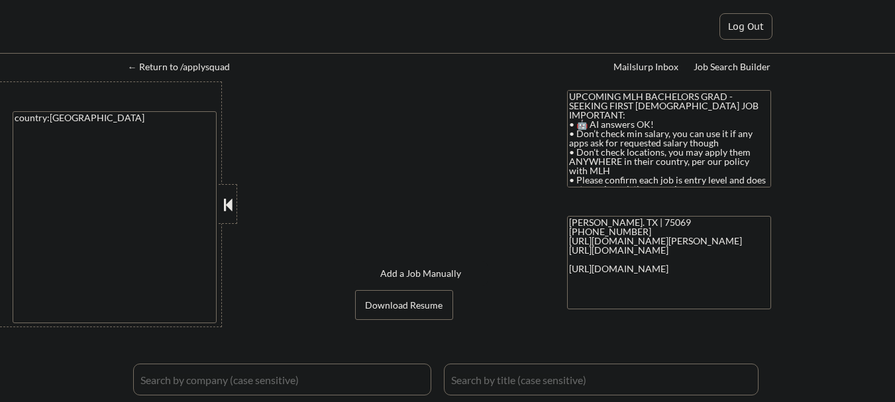
select select ""excluded__expired_""
select select ""excluded__bad_match_""
select select ""excluded__other_""
select select ""excluded__bad_match_""
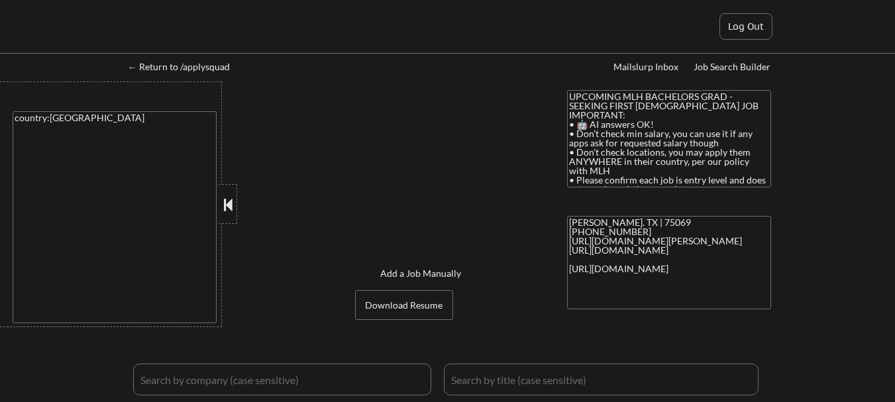
select select ""pending""
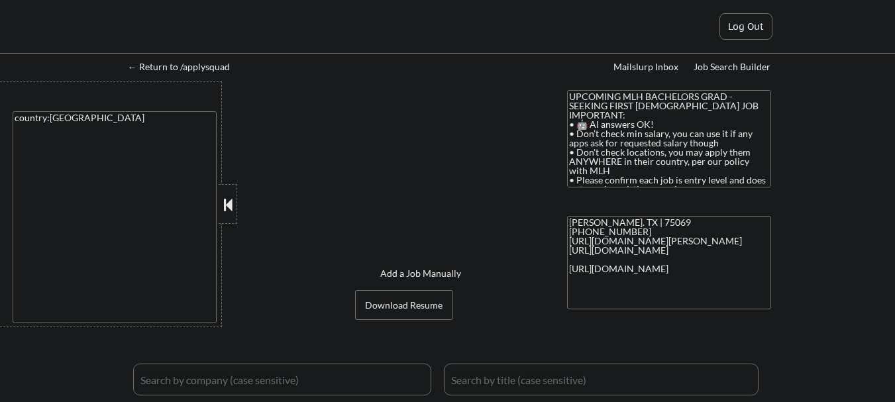
select select ""pending""
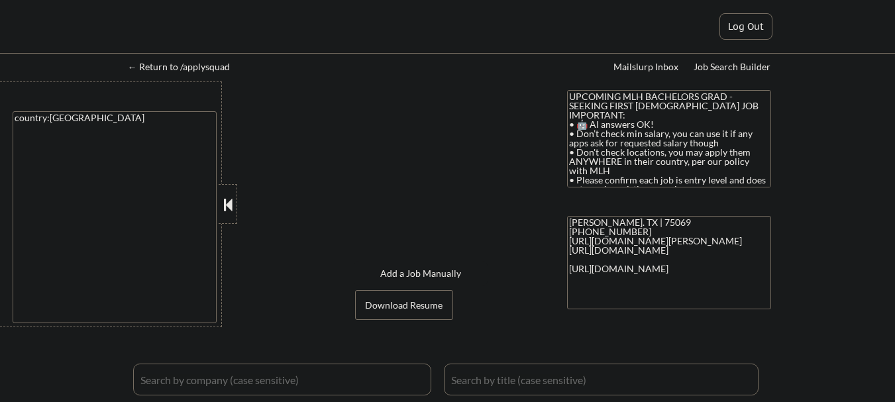
select select ""pending""
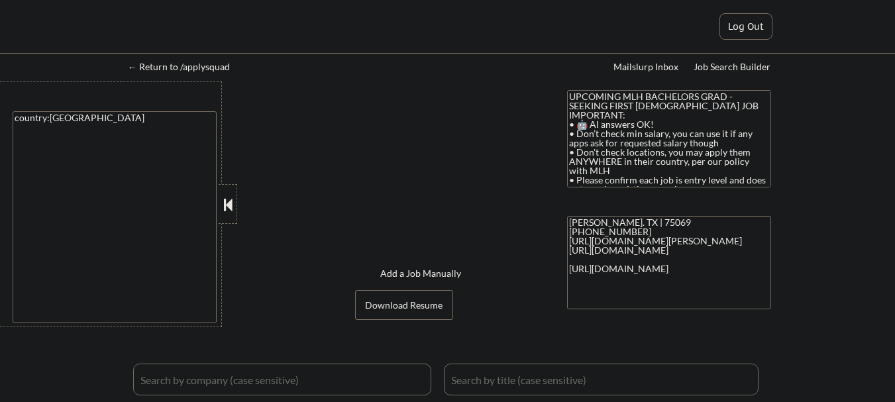
select select ""pending""
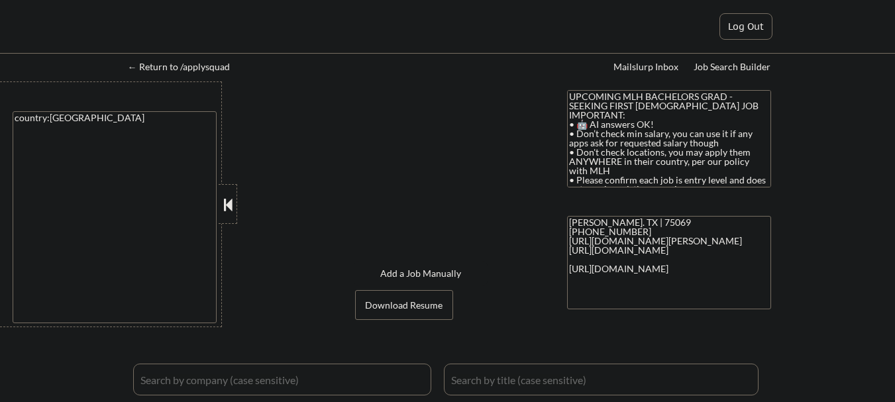
select select ""pending""
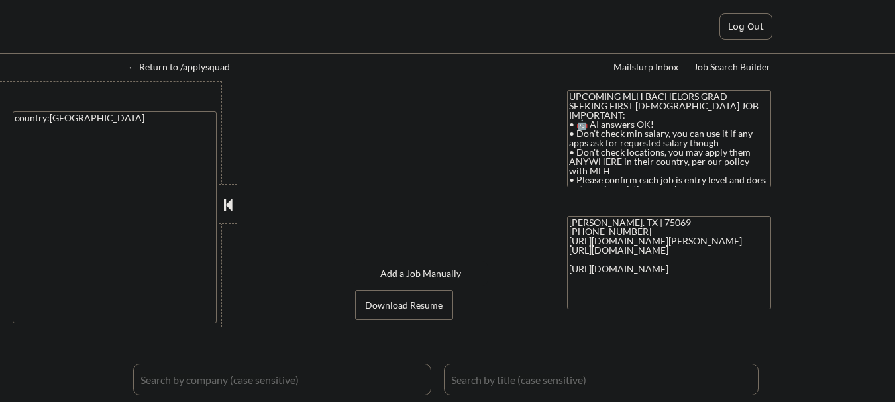
select select ""pending""
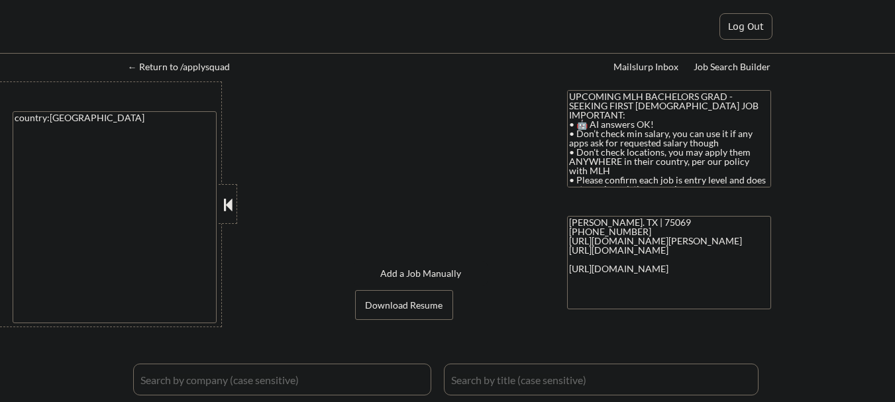
select select ""pending""
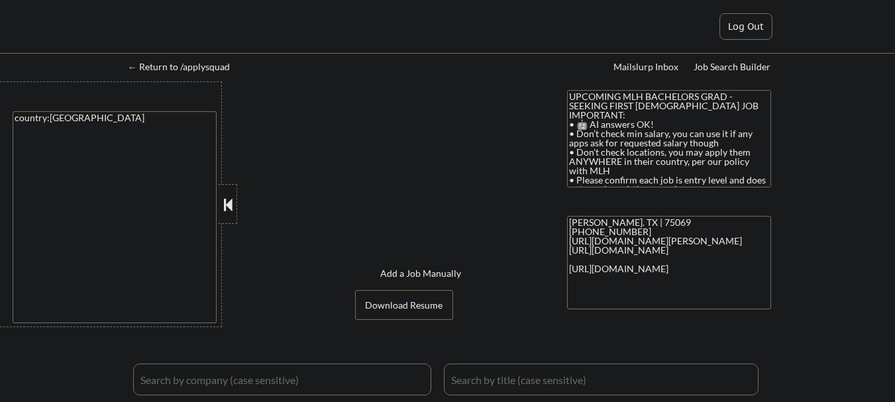
select select ""pending""
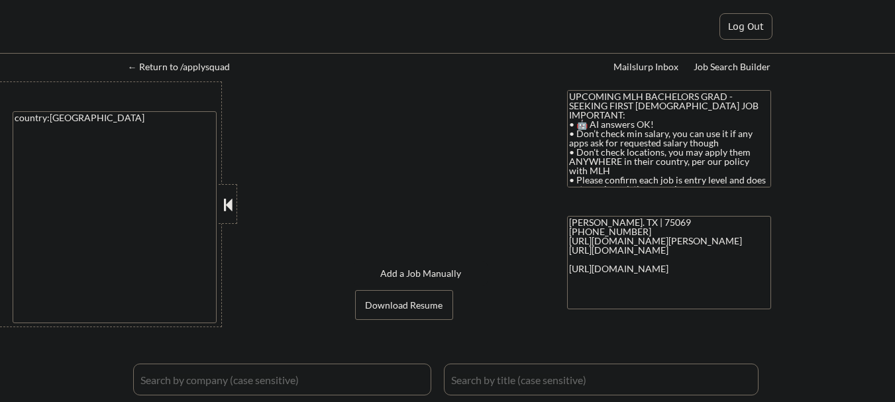
select select ""pending""
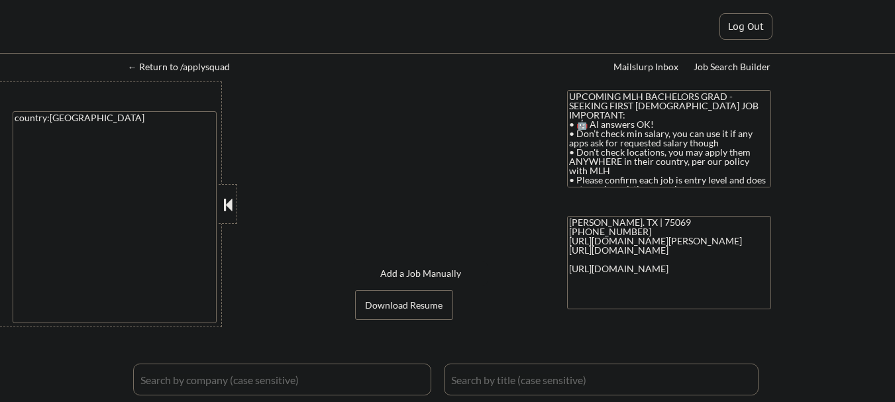
select select ""pending""
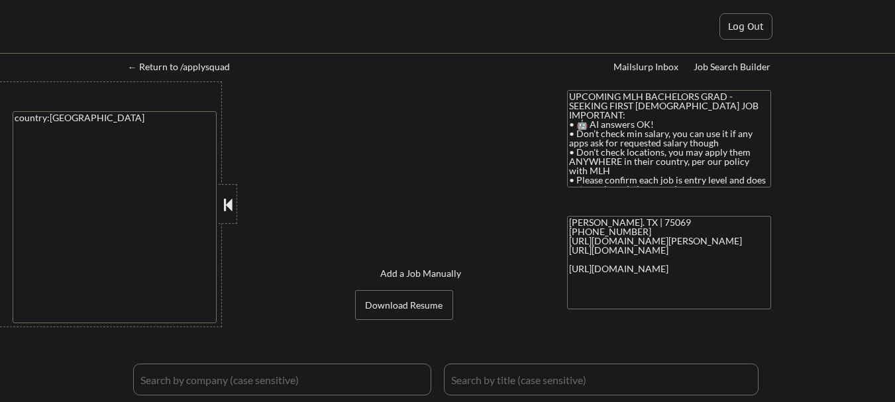
select select ""pending""
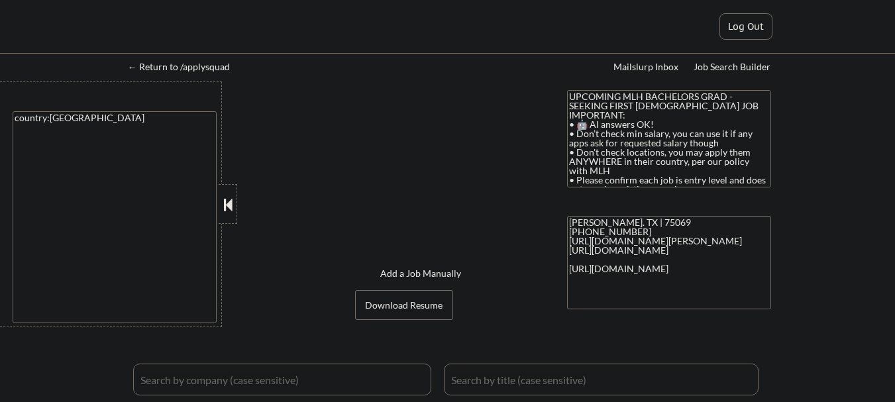
select select ""pending""
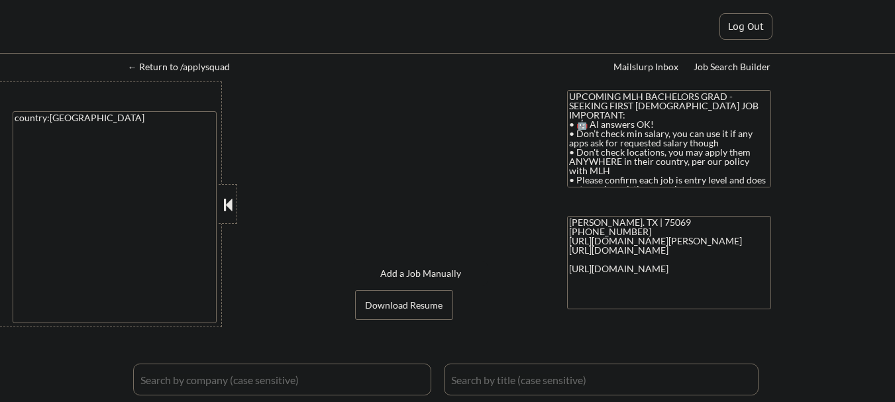
select select ""pending""
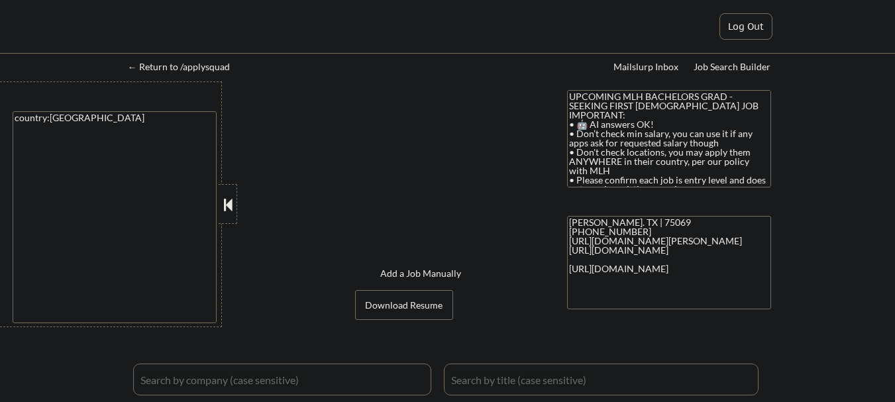
select select ""pending""
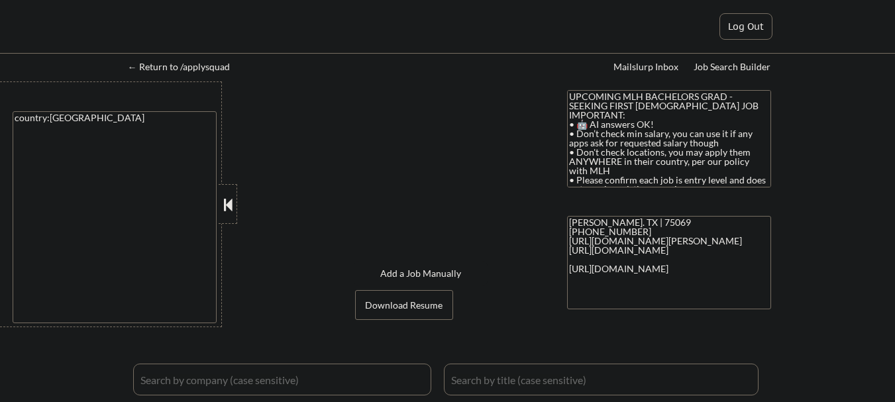
select select ""pending""
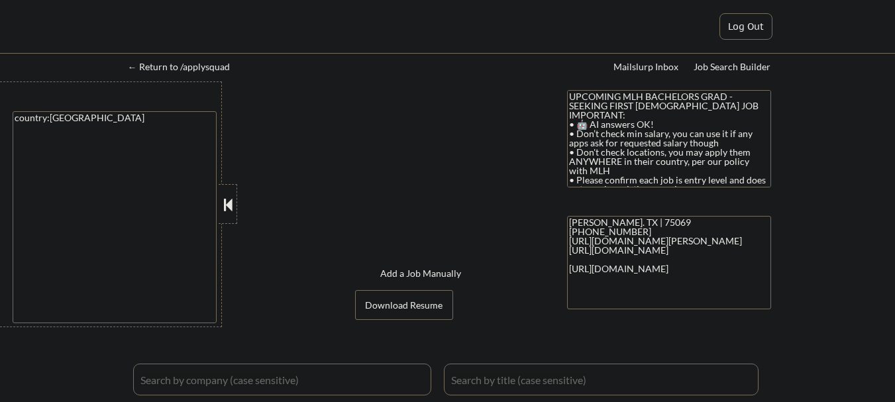
select select ""pending""
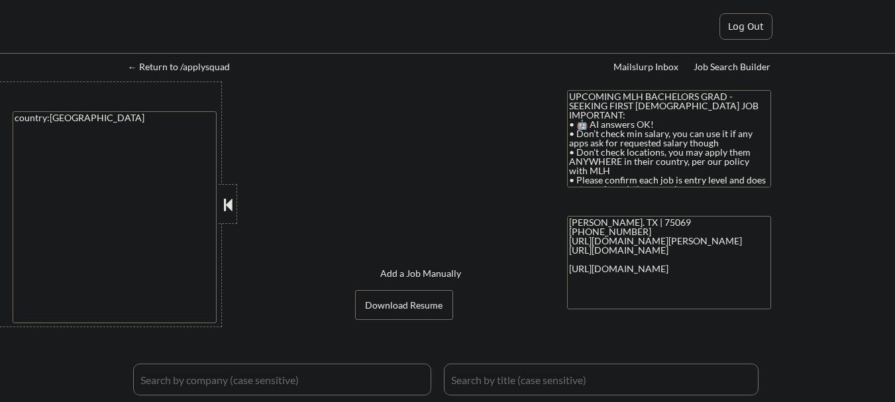
select select ""pending""
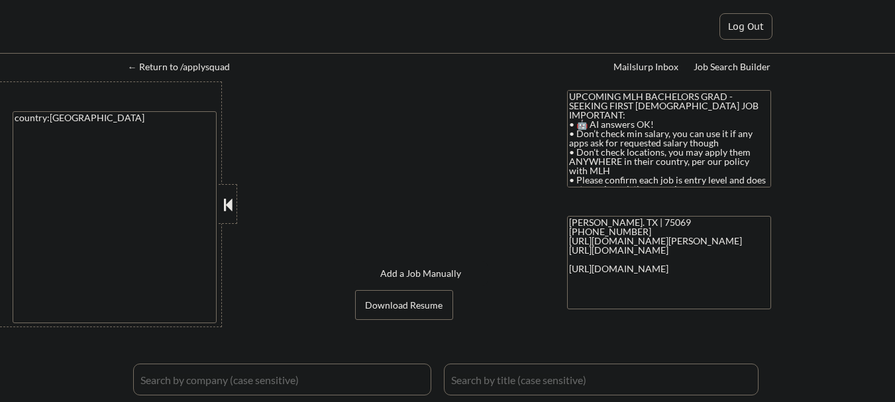
select select ""pending""
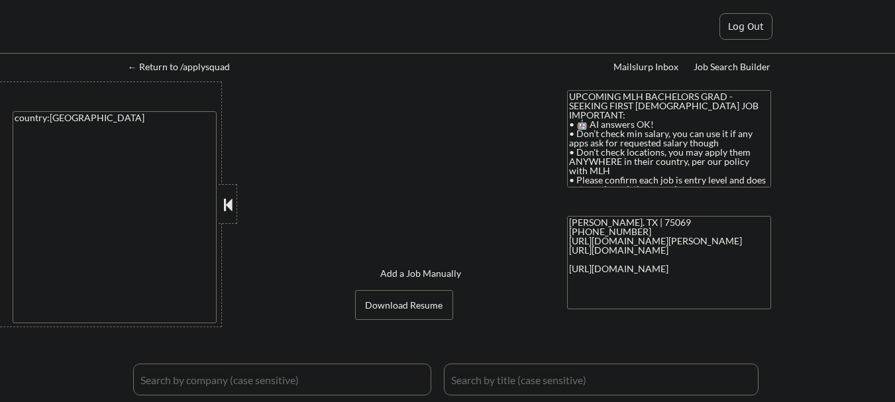
select select ""pending""
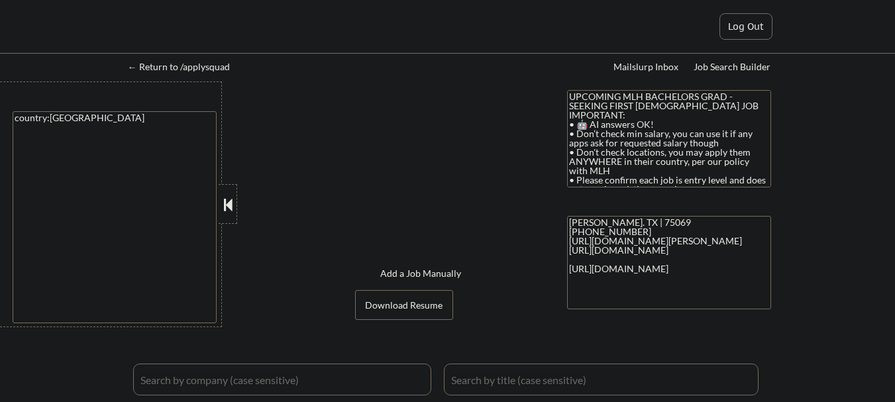
select select ""pending""
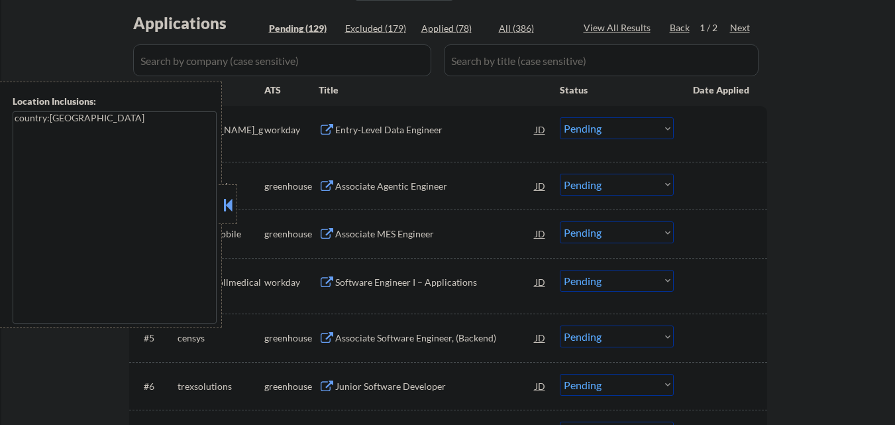
scroll to position [331, 0]
click at [236, 193] on div at bounding box center [228, 204] width 19 height 40
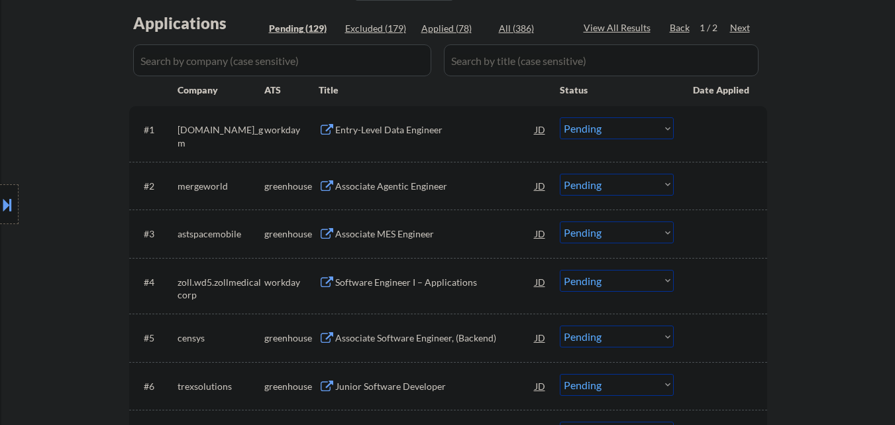
click at [601, 193] on select "Choose an option... Pending Applied Excluded (Questions) Excluded (Expired) Exc…" at bounding box center [617, 185] width 114 height 22
click at [560, 174] on select "Choose an option... Pending Applied Excluded (Questions) Excluded (Expired) Exc…" at bounding box center [617, 185] width 114 height 22
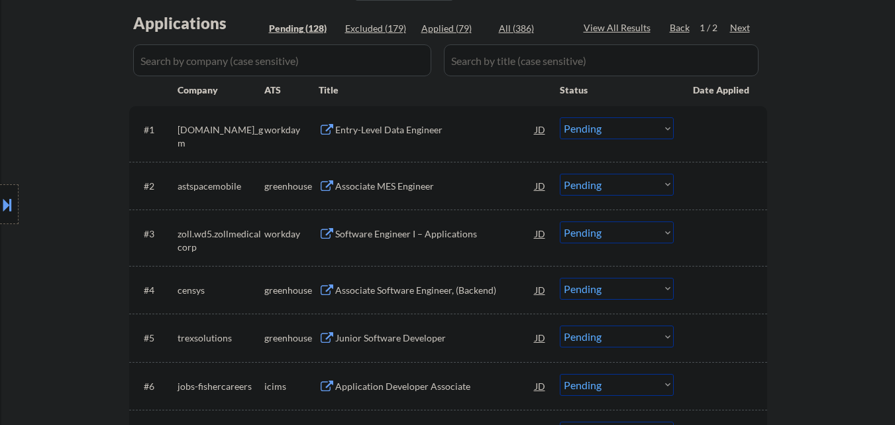
scroll to position [398, 0]
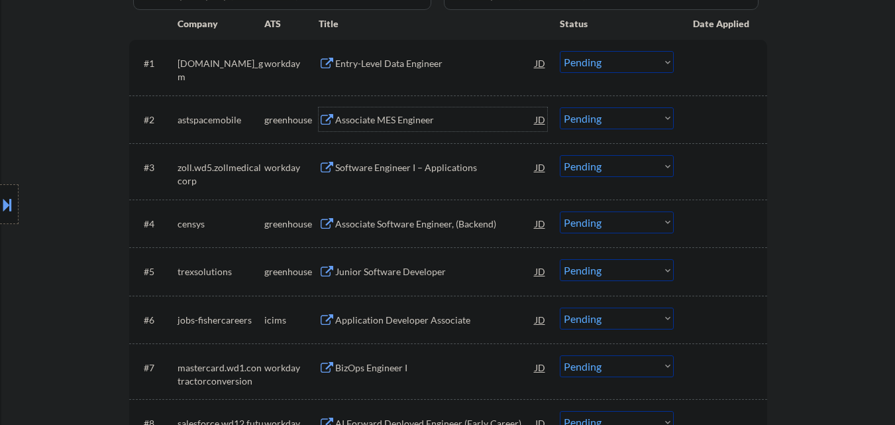
click at [417, 128] on div "Associate MES Engineer" at bounding box center [435, 119] width 200 height 24
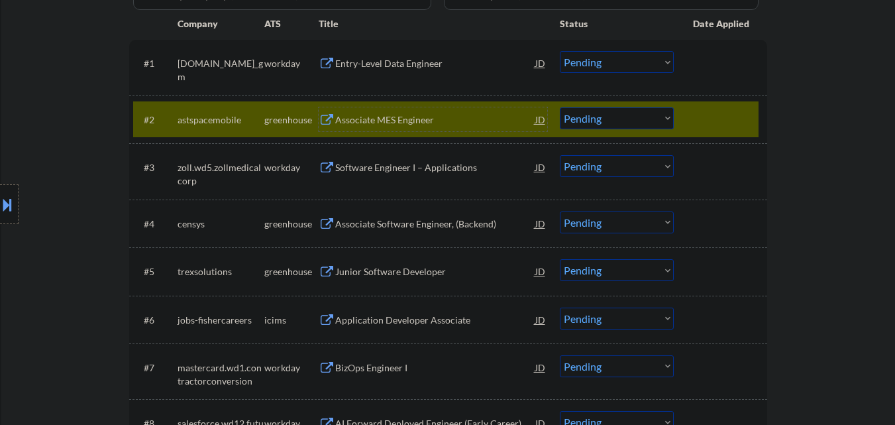
click at [650, 115] on select "Choose an option... Pending Applied Excluded (Questions) Excluded (Expired) Exc…" at bounding box center [617, 118] width 114 height 22
click at [560, 107] on select "Choose an option... Pending Applied Excluded (Questions) Excluded (Expired) Exc…" at bounding box center [617, 118] width 114 height 22
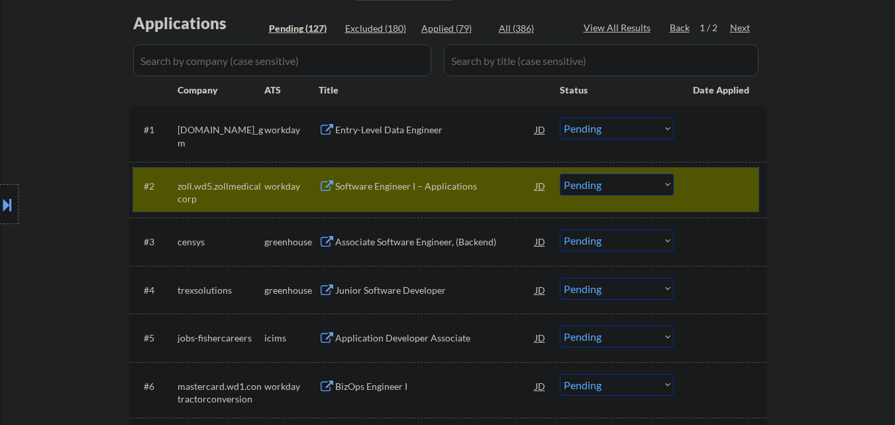
click at [733, 183] on div at bounding box center [722, 186] width 58 height 24
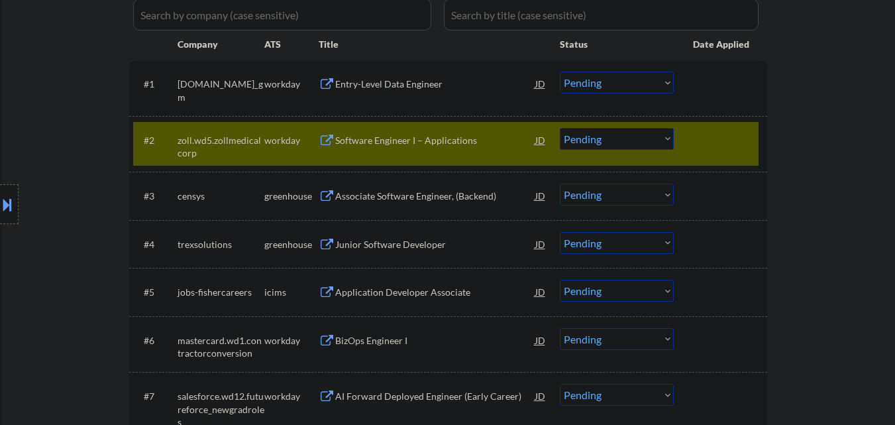
scroll to position [398, 0]
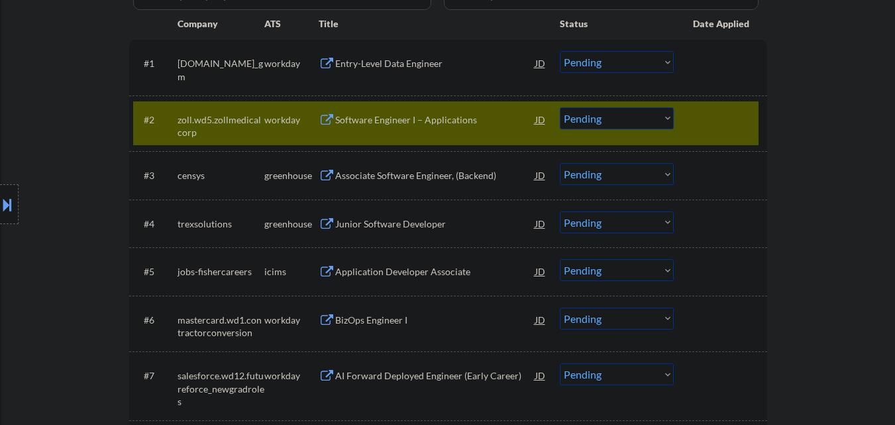
click at [741, 111] on div at bounding box center [722, 119] width 58 height 24
click at [704, 123] on div at bounding box center [722, 119] width 58 height 24
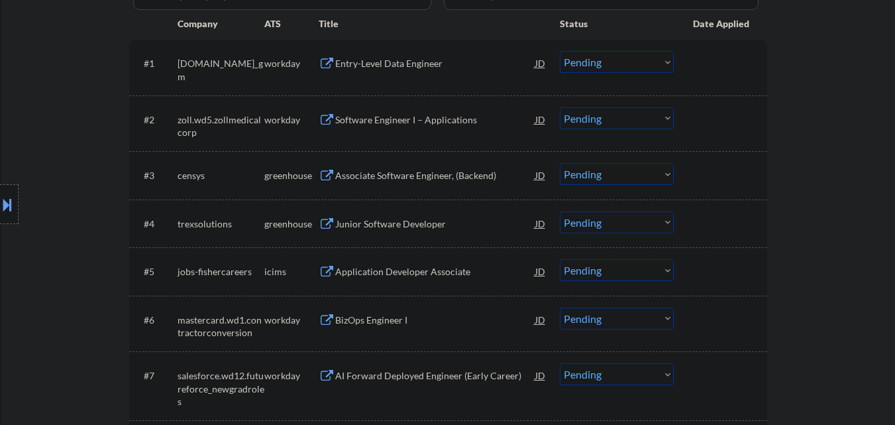
click at [416, 166] on div "Associate Software Engineer, (Backend)" at bounding box center [435, 175] width 200 height 24
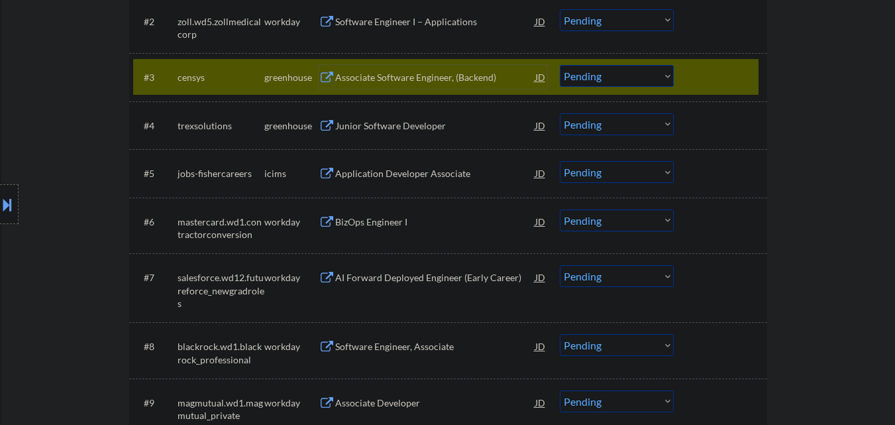
scroll to position [464, 0]
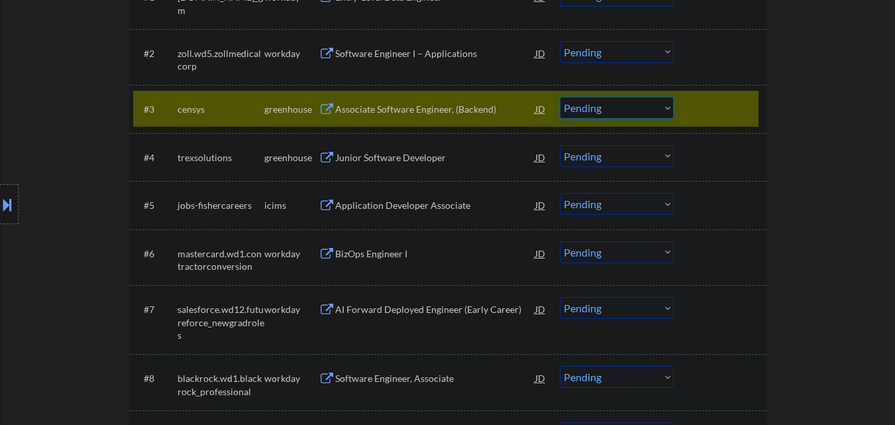
click at [638, 107] on select "Choose an option... Pending Applied Excluded (Questions) Excluded (Expired) Exc…" at bounding box center [617, 108] width 114 height 22
click at [560, 97] on select "Choose an option... Pending Applied Excluded (Questions) Excluded (Expired) Exc…" at bounding box center [617, 108] width 114 height 22
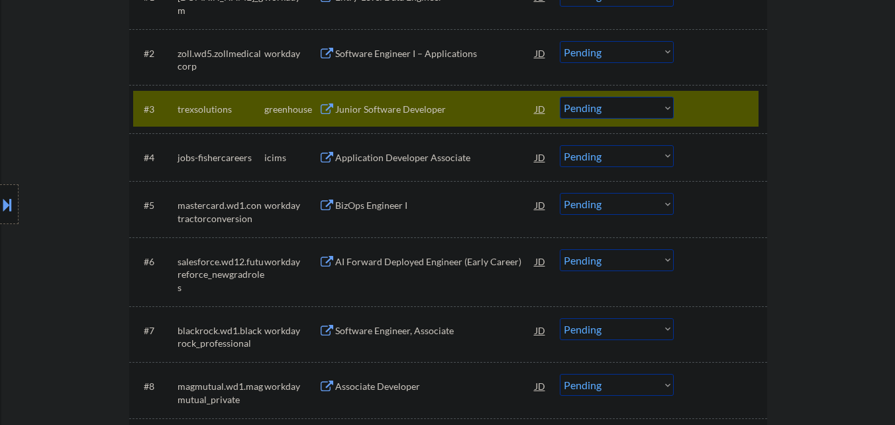
click at [476, 107] on div "Junior Software Developer" at bounding box center [435, 109] width 200 height 13
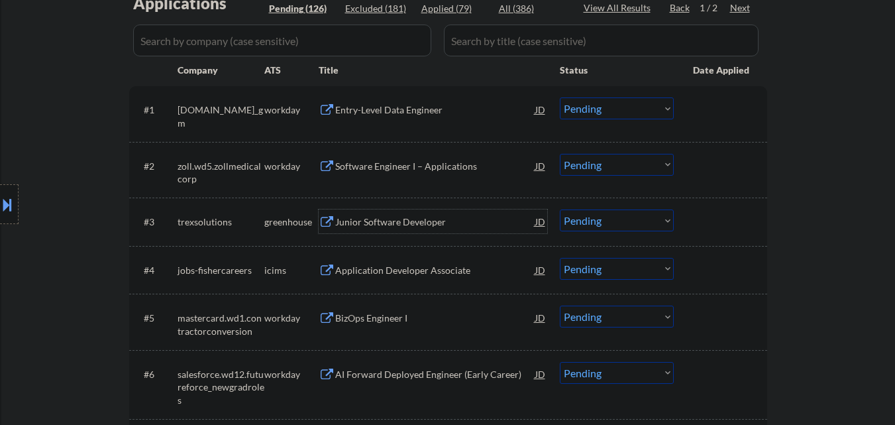
scroll to position [398, 0]
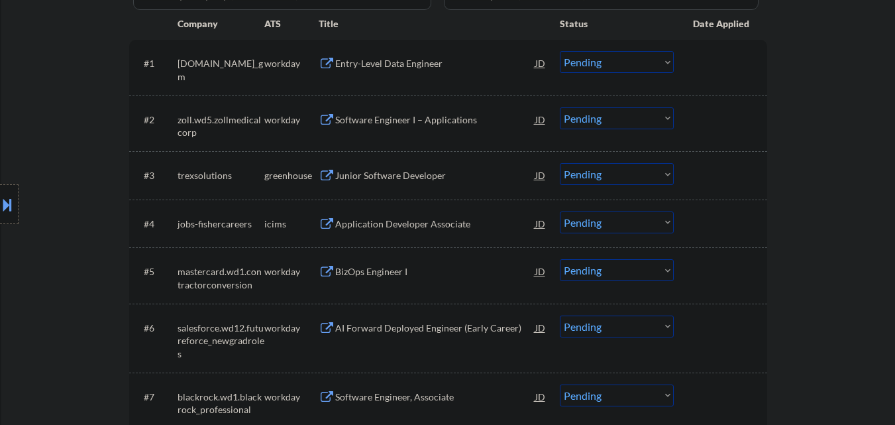
click at [762, 164] on div "#3 trexsolutions greenhouse Junior Software Developer JD Choose an option... Pe…" at bounding box center [448, 175] width 638 height 48
click at [743, 175] on div at bounding box center [722, 175] width 58 height 24
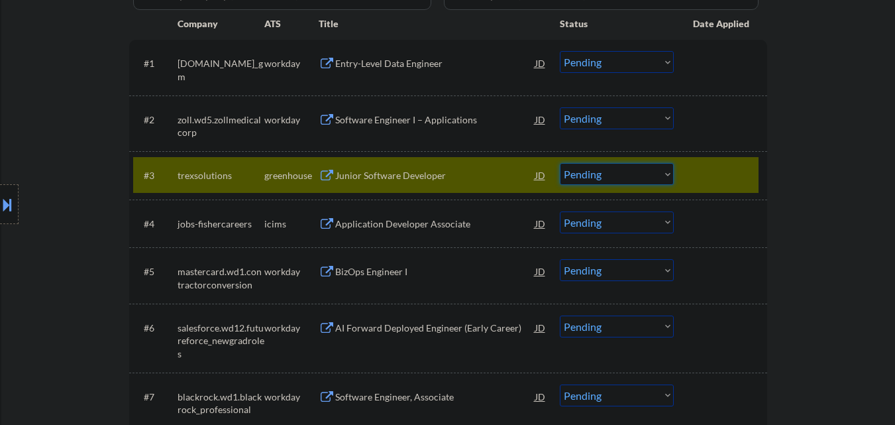
drag, startPoint x: 632, startPoint y: 173, endPoint x: 628, endPoint y: 180, distance: 8.3
click at [631, 174] on select "Choose an option... Pending Applied Excluded (Questions) Excluded (Expired) Exc…" at bounding box center [617, 174] width 114 height 22
click at [560, 163] on select "Choose an option... Pending Applied Excluded (Questions) Excluded (Expired) Exc…" at bounding box center [617, 174] width 114 height 22
click at [742, 167] on div at bounding box center [722, 175] width 58 height 24
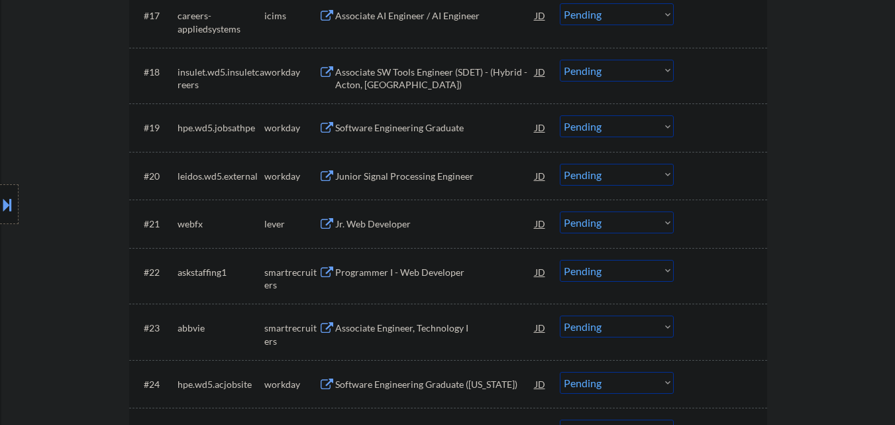
scroll to position [1325, 0]
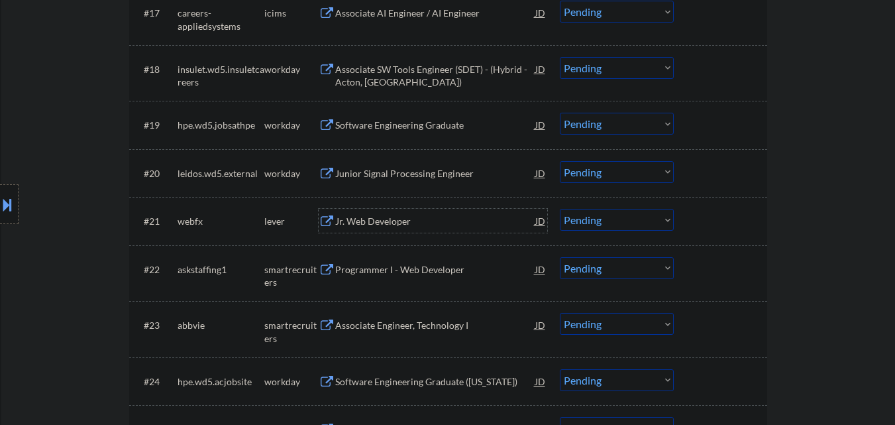
click at [412, 219] on div "Jr. Web Developer" at bounding box center [435, 221] width 200 height 13
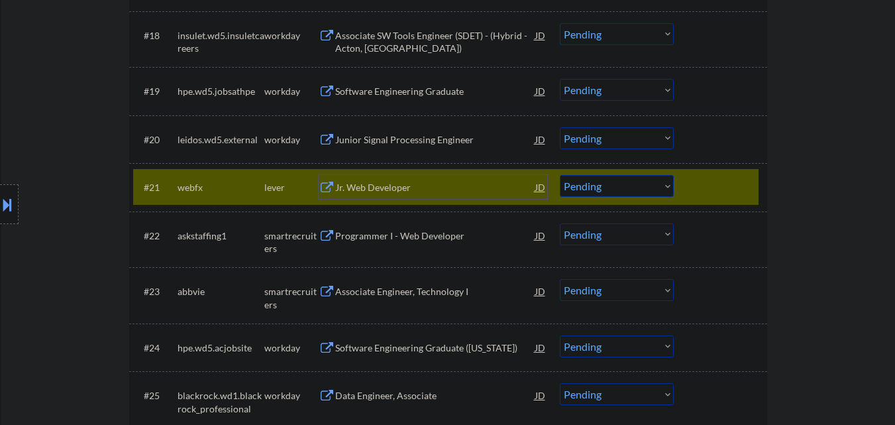
scroll to position [1391, 0]
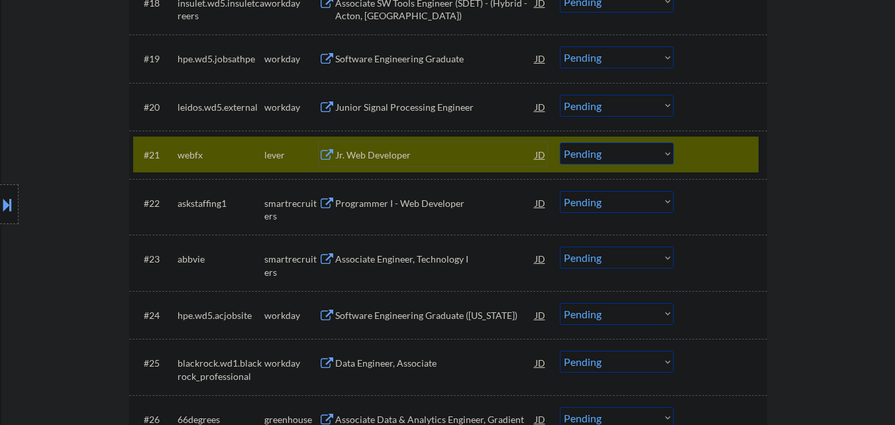
click at [675, 150] on div "#21 webfx lever Jr. Web Developer JD Choose an option... Pending Applied Exclud…" at bounding box center [446, 154] width 626 height 36
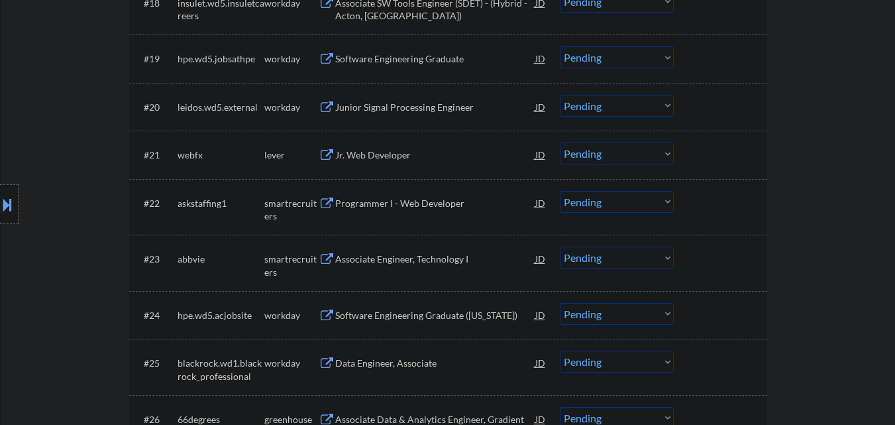
drag, startPoint x: 670, startPoint y: 149, endPoint x: 669, endPoint y: 162, distance: 13.3
click at [669, 149] on select "Choose an option... Pending Applied Excluded (Questions) Excluded (Expired) Exc…" at bounding box center [617, 153] width 114 height 22
click at [560, 142] on select "Choose an option... Pending Applied Excluded (Questions) Excluded (Expired) Exc…" at bounding box center [617, 153] width 114 height 22
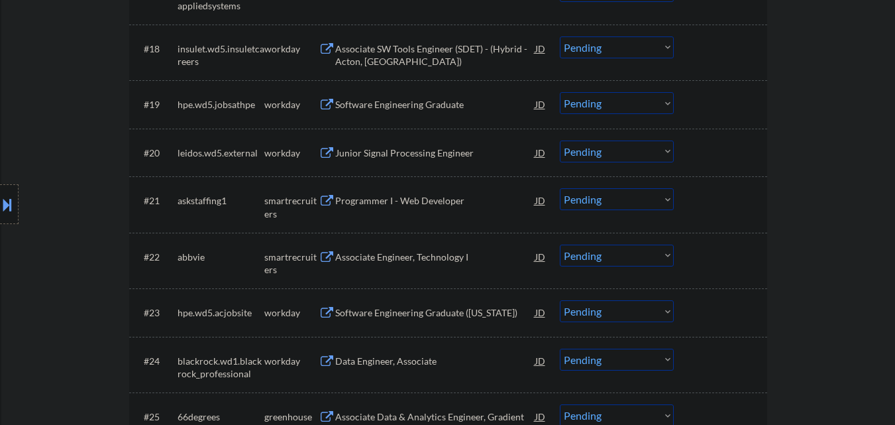
scroll to position [1325, 0]
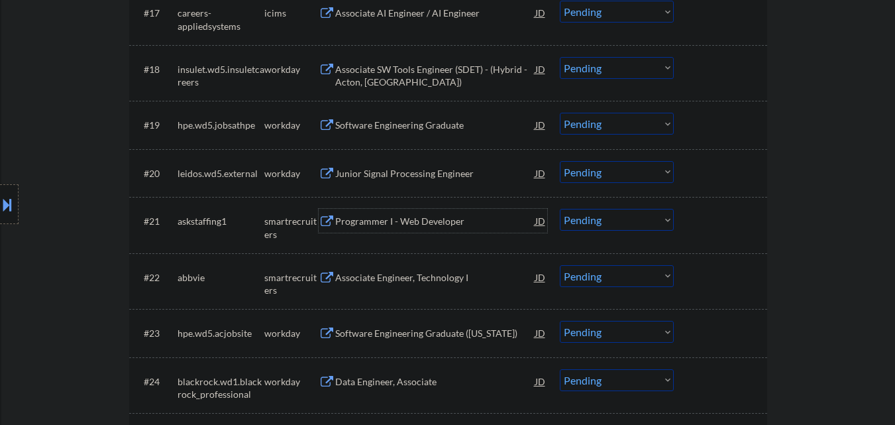
click at [436, 221] on div "Programmer I - Web Developer" at bounding box center [435, 221] width 200 height 13
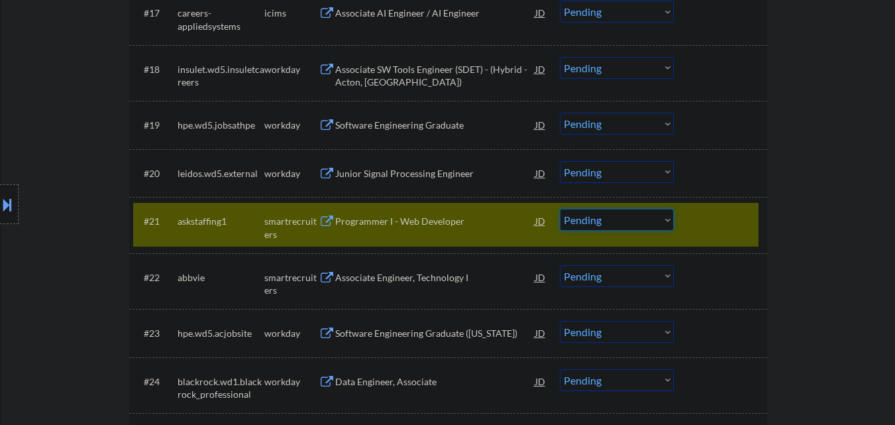
drag, startPoint x: 639, startPoint y: 219, endPoint x: 646, endPoint y: 205, distance: 15.7
click at [643, 209] on select "Choose an option... Pending Applied Excluded (Questions) Excluded (Expired) Exc…" at bounding box center [617, 220] width 114 height 22
click at [560, 209] on select "Choose an option... Pending Applied Excluded (Questions) Excluded (Expired) Exc…" at bounding box center [617, 220] width 114 height 22
click at [741, 213] on div at bounding box center [722, 221] width 58 height 24
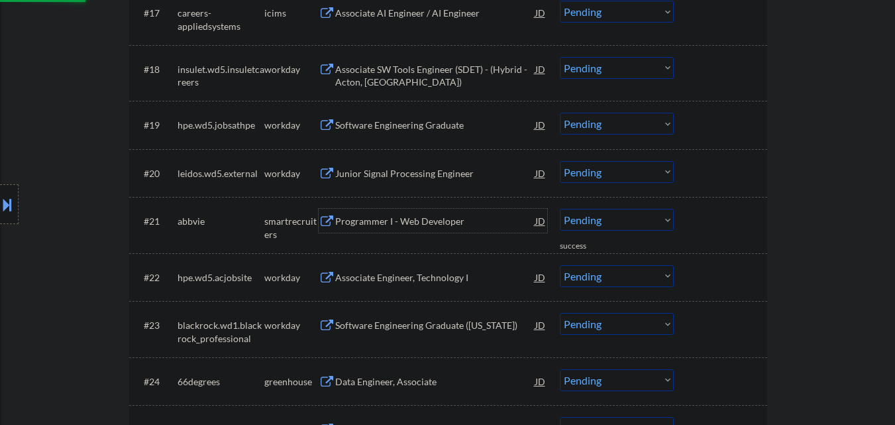
click at [447, 225] on div "Programmer I - Web Developer" at bounding box center [435, 221] width 200 height 13
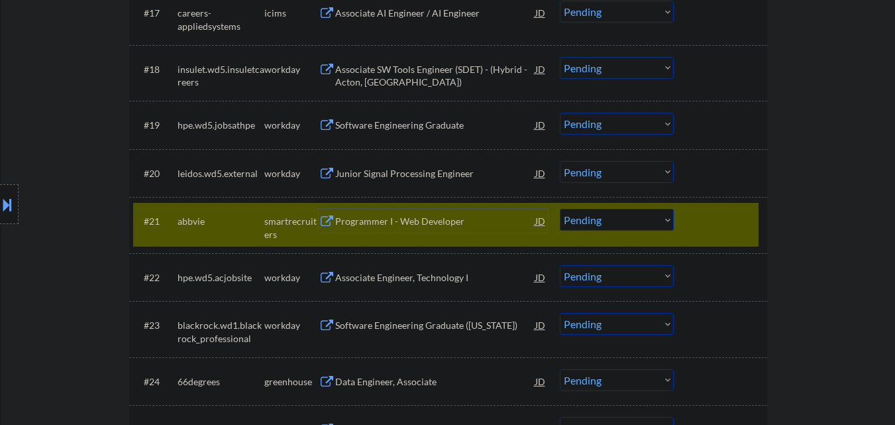
click at [624, 223] on select "Choose an option... Pending Applied Excluded (Questions) Excluded (Expired) Exc…" at bounding box center [617, 220] width 114 height 22
click at [560, 209] on select "Choose an option... Pending Applied Excluded (Questions) Excluded (Expired) Exc…" at bounding box center [617, 220] width 114 height 22
click at [745, 219] on div at bounding box center [722, 221] width 58 height 24
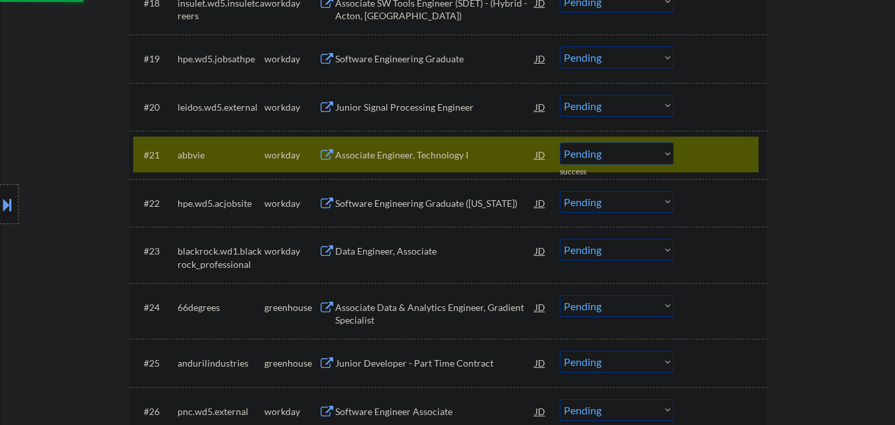
click at [728, 146] on div at bounding box center [722, 154] width 58 height 24
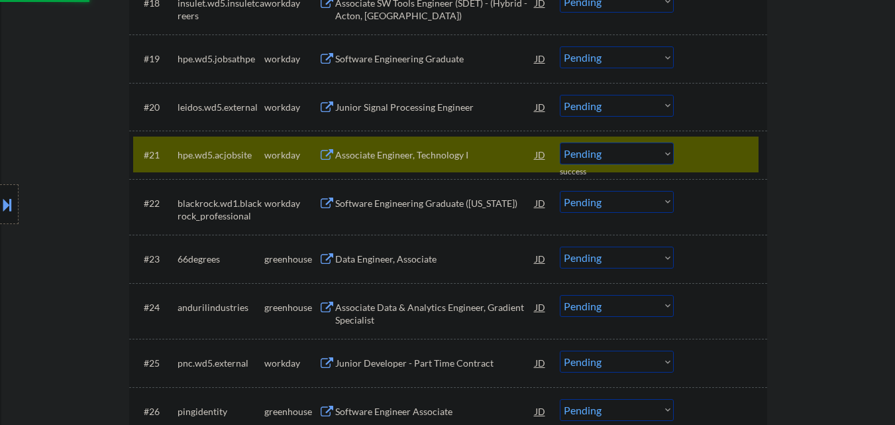
click at [727, 148] on div at bounding box center [722, 154] width 58 height 24
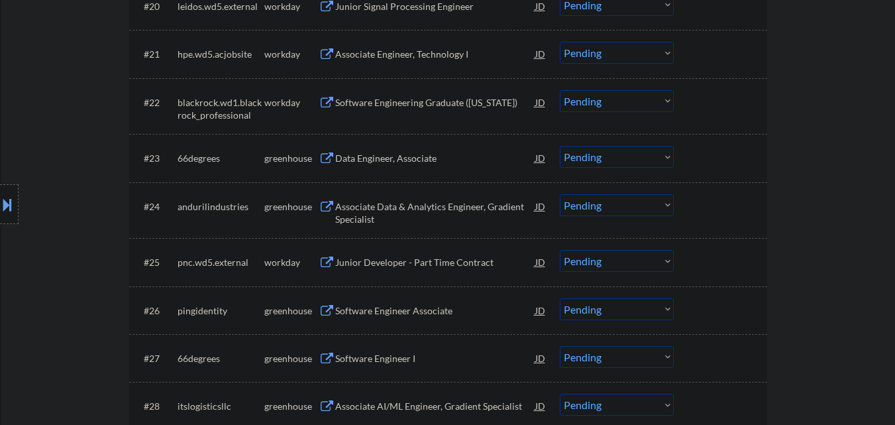
scroll to position [1524, 0]
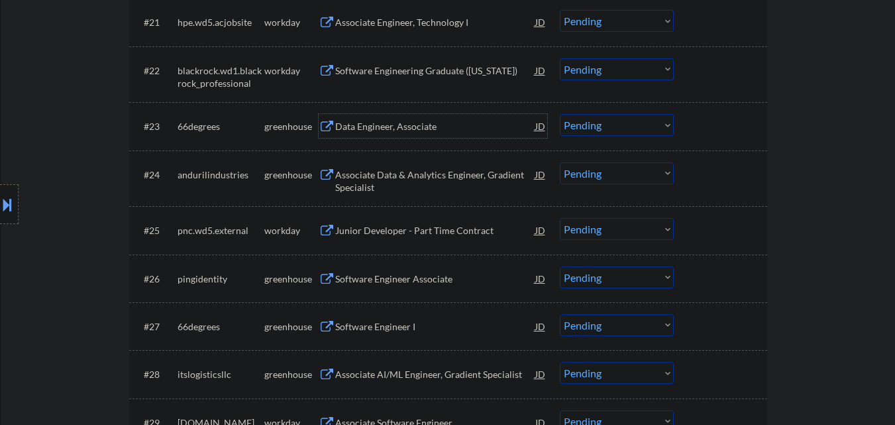
click at [394, 124] on div "Data Engineer, Associate" at bounding box center [435, 126] width 200 height 13
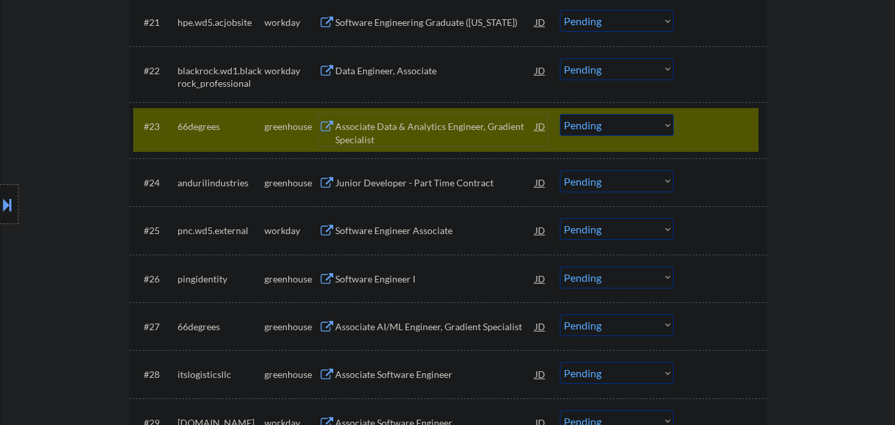
click at [667, 125] on select "Choose an option... Pending Applied Excluded (Questions) Excluded (Expired) Exc…" at bounding box center [617, 125] width 114 height 22
click at [560, 114] on select "Choose an option... Pending Applied Excluded (Questions) Excluded (Expired) Exc…" at bounding box center [617, 125] width 114 height 22
click at [745, 117] on div at bounding box center [722, 126] width 58 height 24
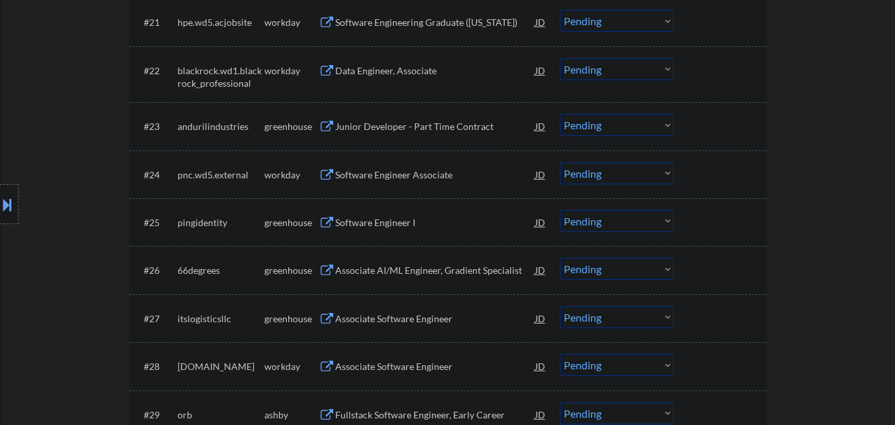
click at [651, 125] on select "Choose an option... Pending Applied Excluded (Questions) Excluded (Expired) Exc…" at bounding box center [617, 125] width 114 height 22
click at [560, 114] on select "Choose an option... Pending Applied Excluded (Questions) Excluded (Expired) Exc…" at bounding box center [617, 125] width 114 height 22
click at [408, 176] on div "Software Engineer Associate" at bounding box center [435, 174] width 200 height 13
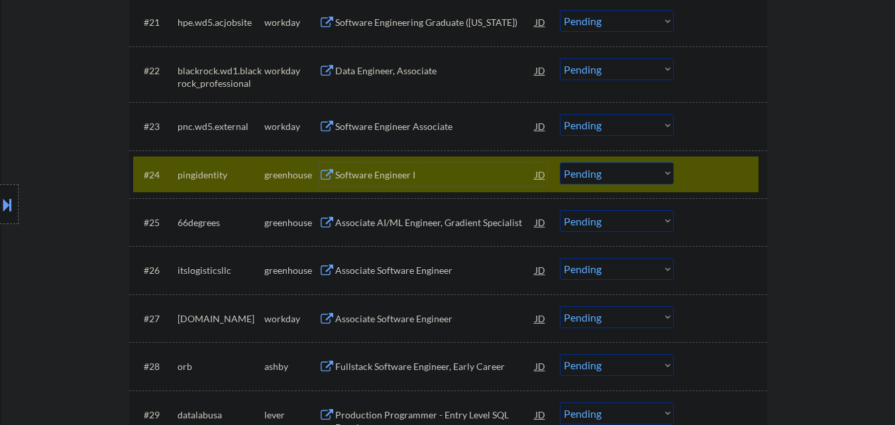
click at [637, 170] on select "Choose an option... Pending Applied Excluded (Questions) Excluded (Expired) Exc…" at bounding box center [617, 173] width 114 height 22
click at [560, 162] on select "Choose an option... Pending Applied Excluded (Questions) Excluded (Expired) Exc…" at bounding box center [617, 173] width 114 height 22
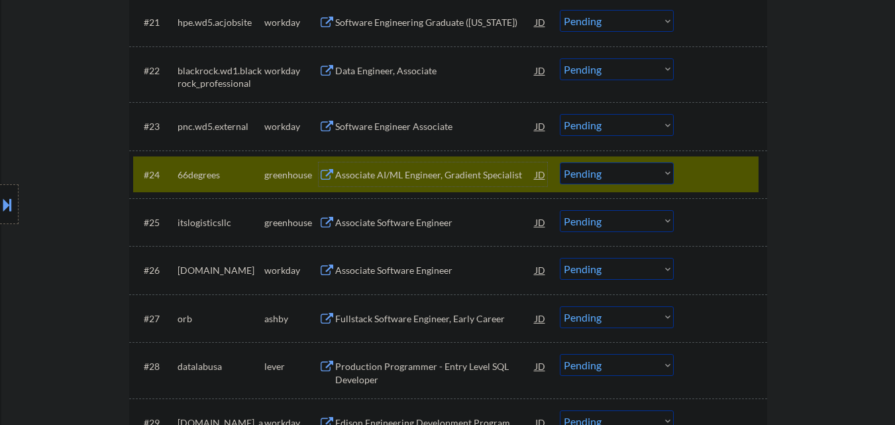
click at [452, 178] on div "Associate AI/ML Engineer, Gradient Specialist" at bounding box center [435, 174] width 200 height 13
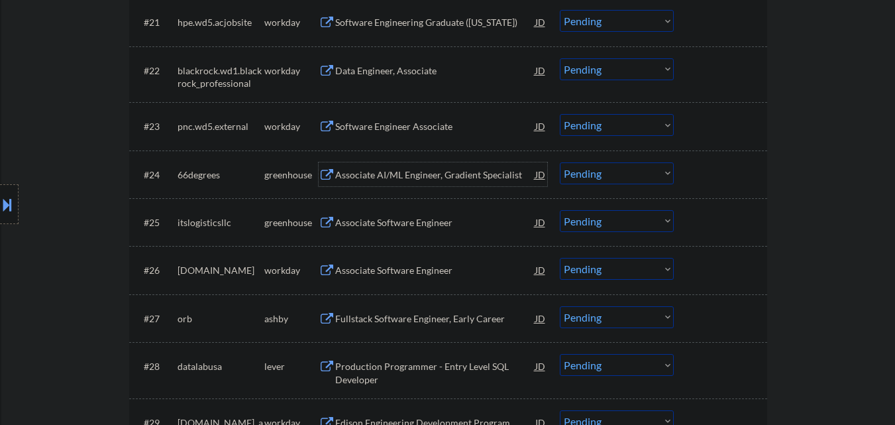
click at [629, 175] on select "Choose an option... Pending Applied Excluded (Questions) Excluded (Expired) Exc…" at bounding box center [617, 173] width 114 height 22
click at [560, 162] on select "Choose an option... Pending Applied Excluded (Questions) Excluded (Expired) Exc…" at bounding box center [617, 173] width 114 height 22
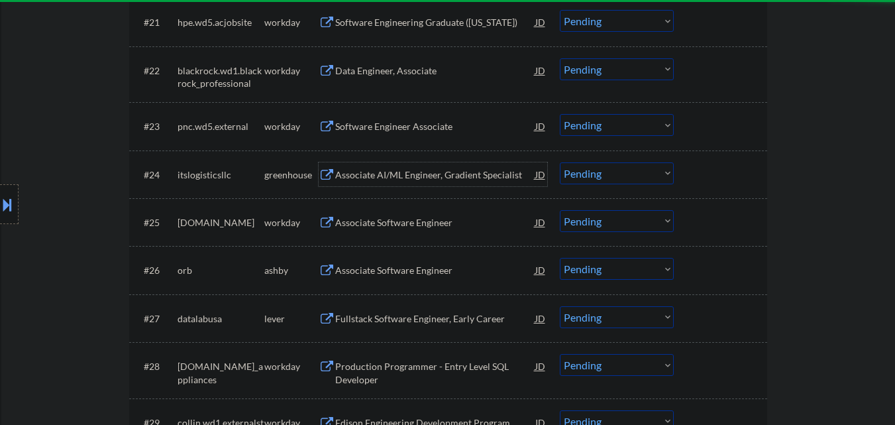
click at [437, 173] on div "Associate AI/ML Engineer, Gradient Specialist" at bounding box center [435, 174] width 200 height 13
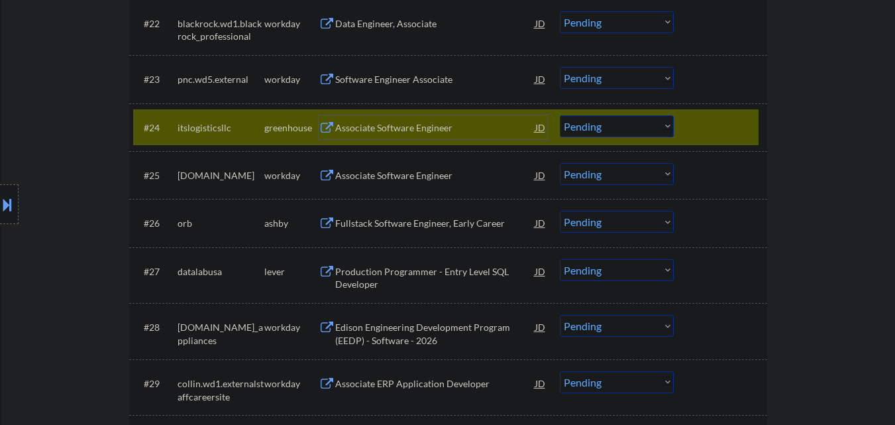
scroll to position [1590, 0]
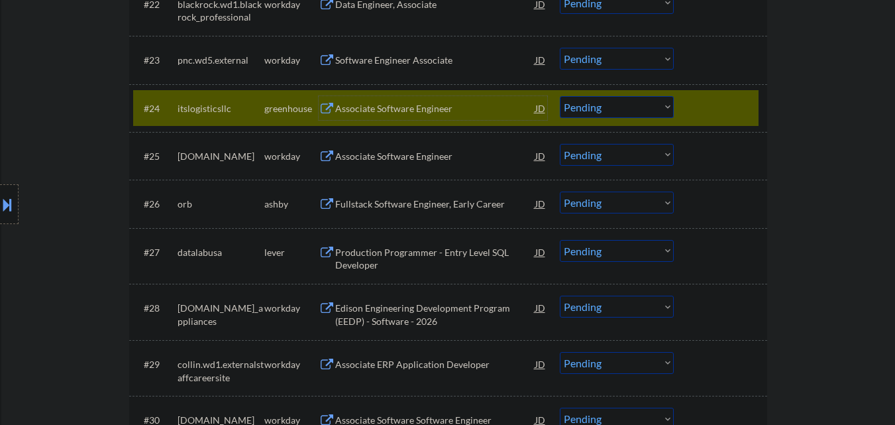
drag, startPoint x: 631, startPoint y: 110, endPoint x: 630, endPoint y: 117, distance: 6.7
click at [631, 110] on select "Choose an option... Pending Applied Excluded (Questions) Excluded (Expired) Exc…" at bounding box center [617, 107] width 114 height 22
click at [560, 96] on select "Choose an option... Pending Applied Excluded (Questions) Excluded (Expired) Exc…" at bounding box center [617, 107] width 114 height 22
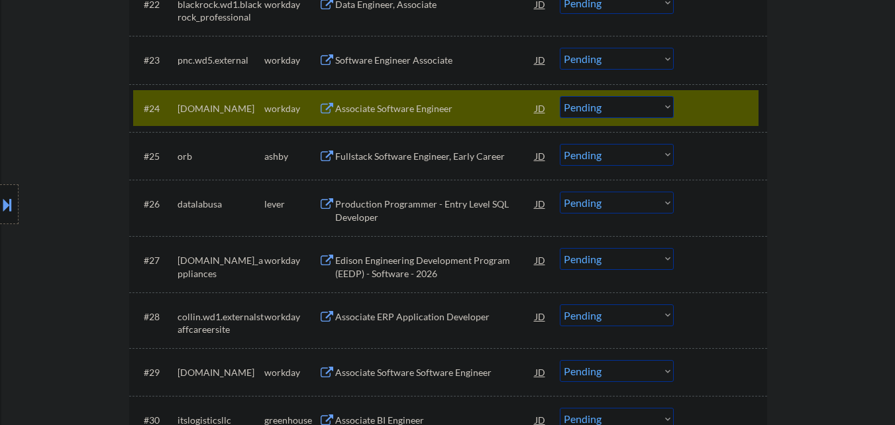
click at [719, 105] on div at bounding box center [722, 108] width 58 height 24
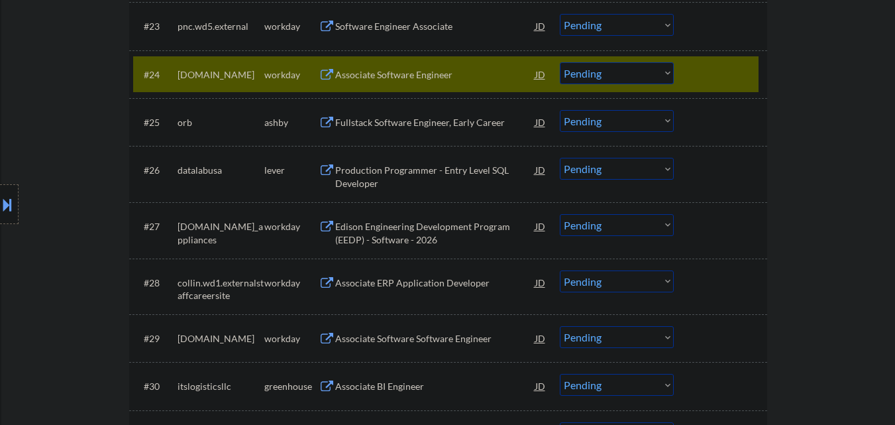
scroll to position [1657, 0]
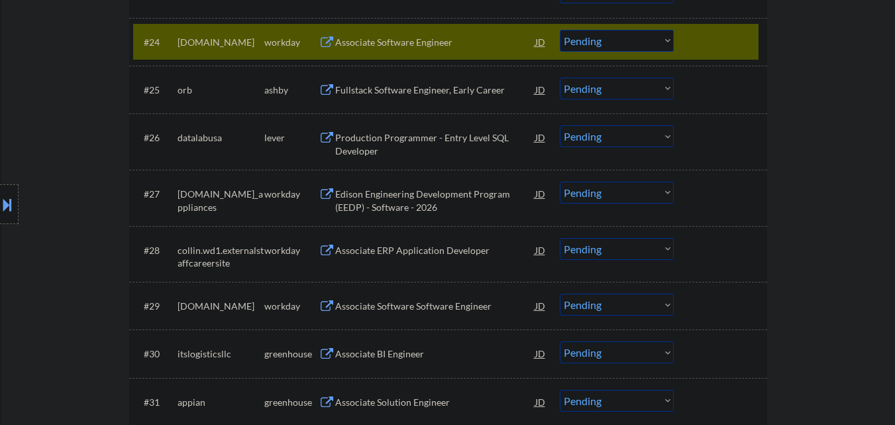
click at [744, 32] on div at bounding box center [722, 42] width 58 height 24
click at [732, 37] on div at bounding box center [722, 42] width 58 height 24
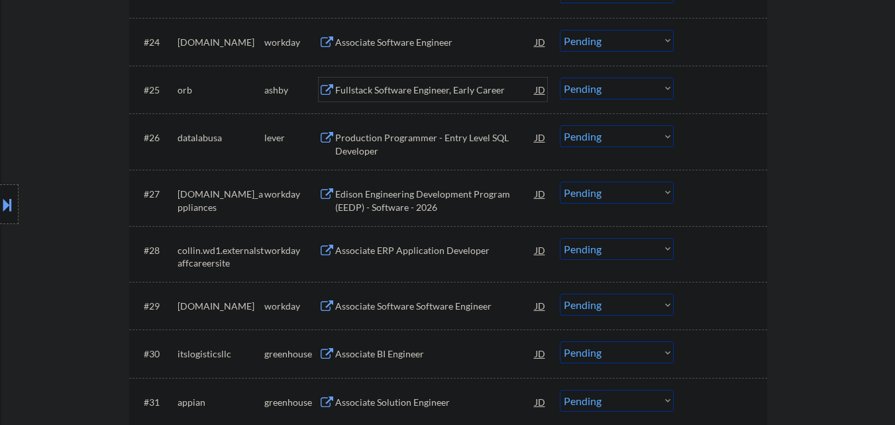
click at [447, 90] on div "Fullstack Software Engineer, Early Career" at bounding box center [435, 89] width 200 height 13
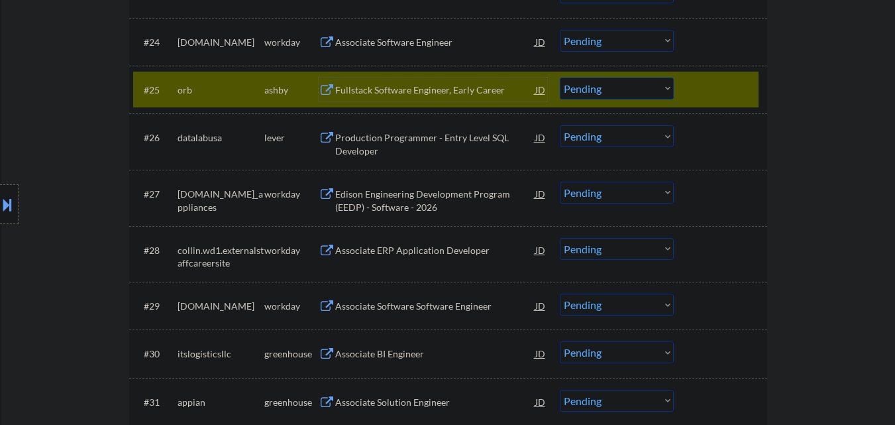
click at [636, 97] on select "Choose an option... Pending Applied Excluded (Questions) Excluded (Expired) Exc…" at bounding box center [617, 89] width 114 height 22
click at [560, 78] on select "Choose an option... Pending Applied Excluded (Questions) Excluded (Expired) Exc…" at bounding box center [617, 89] width 114 height 22
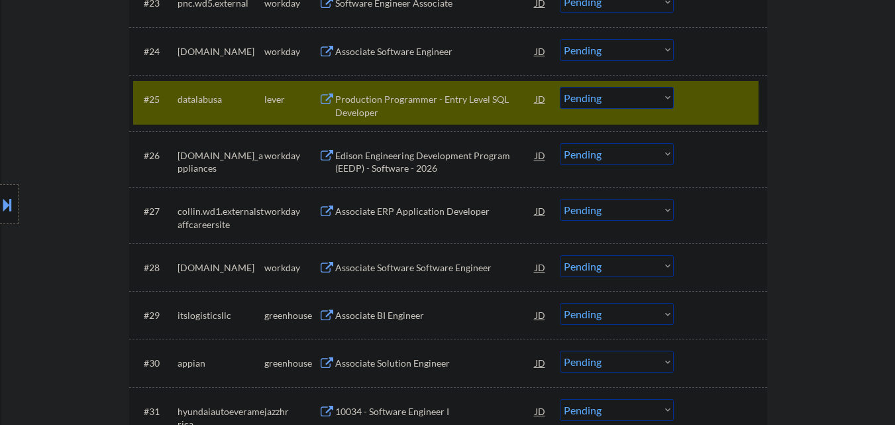
scroll to position [1590, 0]
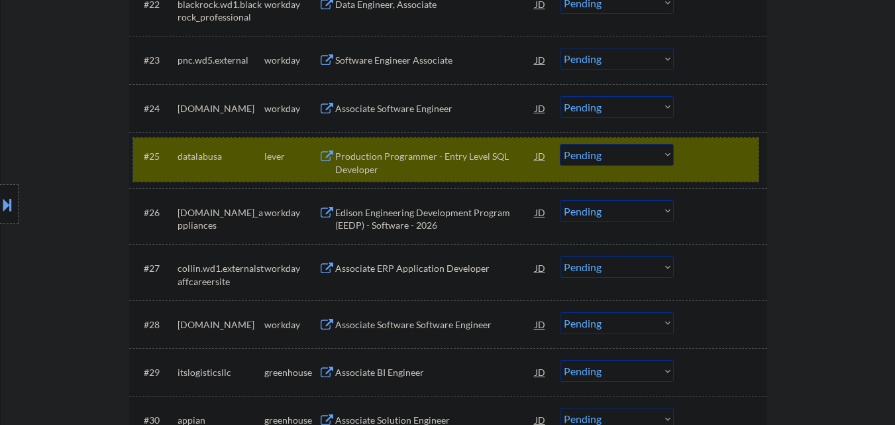
click at [736, 161] on div at bounding box center [722, 156] width 58 height 24
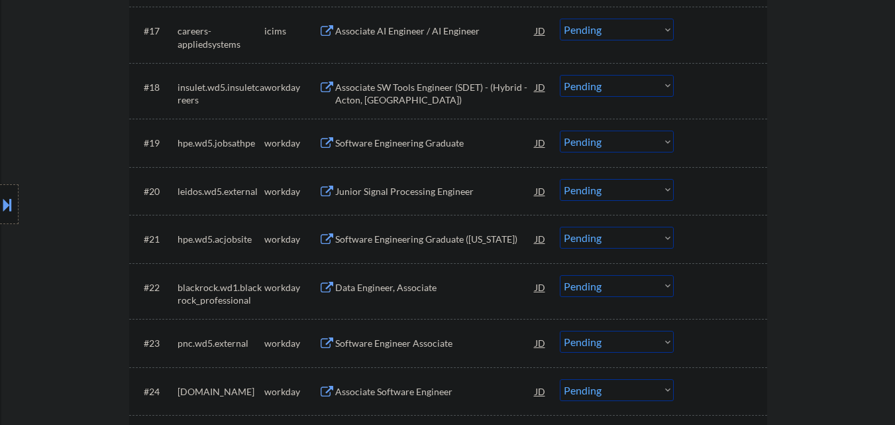
scroll to position [1193, 0]
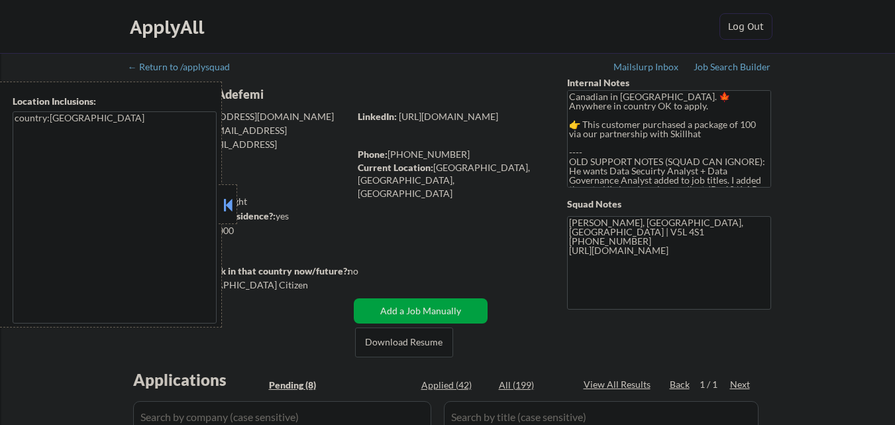
select select ""pending""
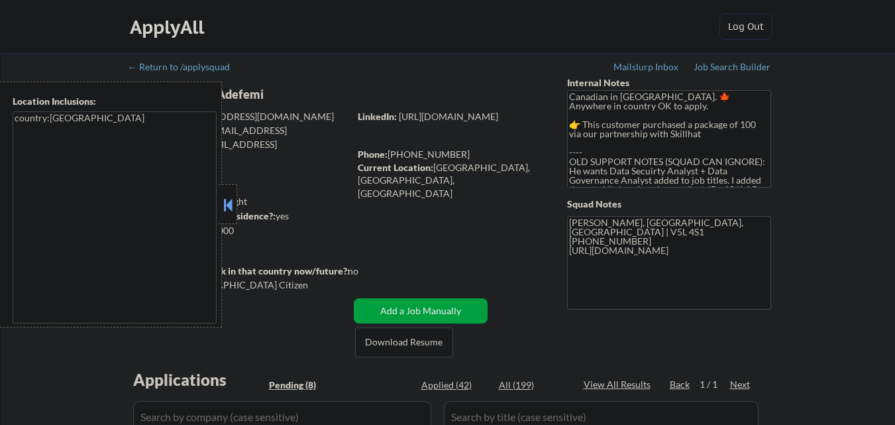
select select ""pending""
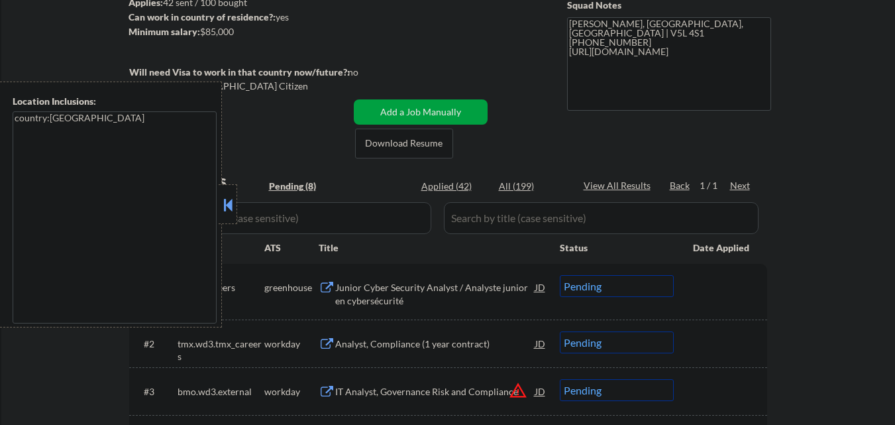
scroll to position [199, 0]
click at [230, 203] on button at bounding box center [228, 205] width 15 height 20
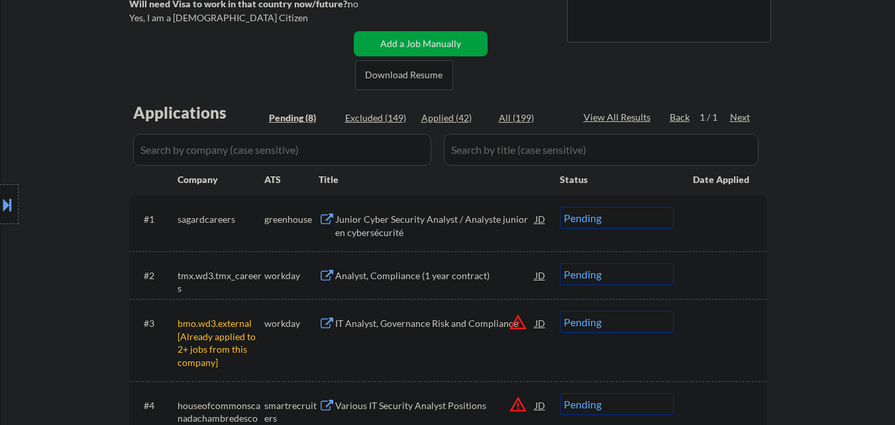
scroll to position [331, 0]
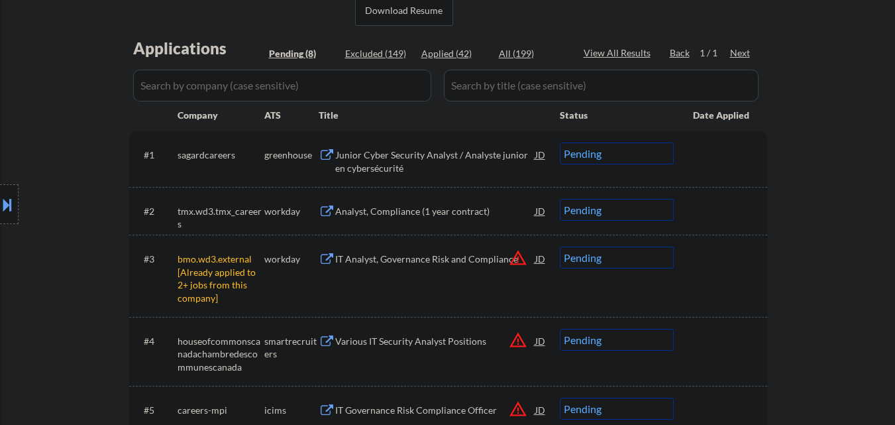
click at [667, 260] on select "Choose an option... Pending Applied Excluded (Questions) Excluded (Expired) Exc…" at bounding box center [617, 257] width 114 height 22
click at [560, 246] on select "Choose an option... Pending Applied Excluded (Questions) Excluded (Expired) Exc…" at bounding box center [617, 257] width 114 height 22
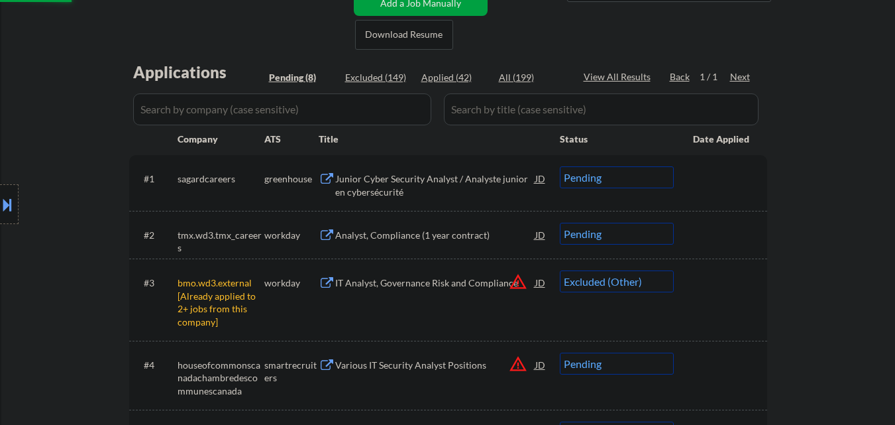
scroll to position [265, 0]
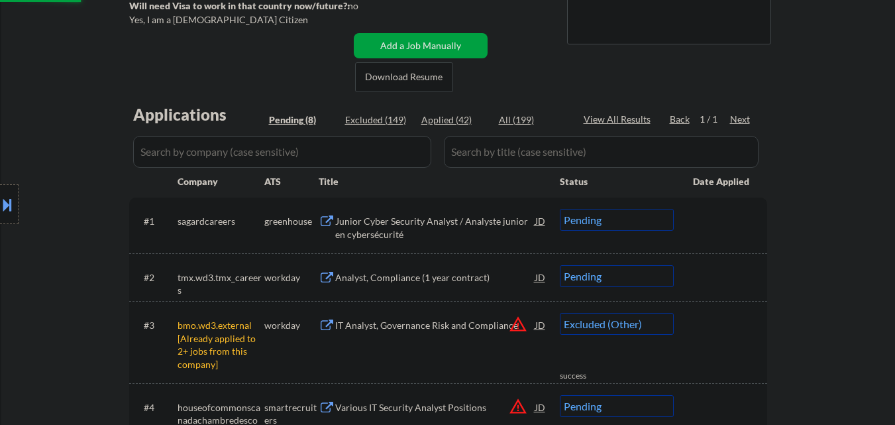
select select ""pending""
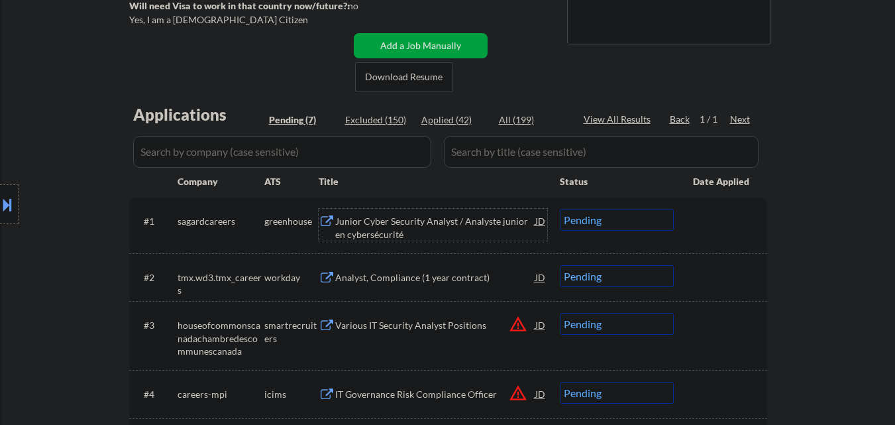
click at [453, 219] on div "Junior Cyber Security Analyst / Analyste junior en cybersécurité" at bounding box center [435, 228] width 200 height 26
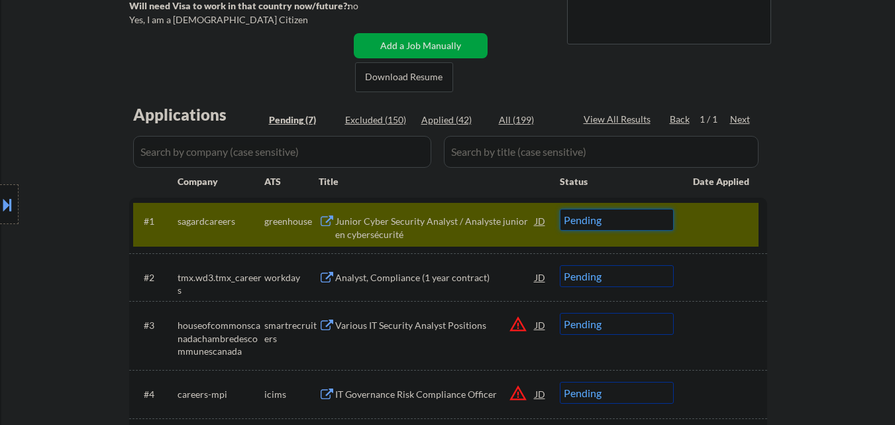
drag, startPoint x: 625, startPoint y: 220, endPoint x: 620, endPoint y: 227, distance: 8.1
click at [622, 225] on select "Choose an option... Pending Applied Excluded (Questions) Excluded (Expired) Exc…" at bounding box center [617, 220] width 114 height 22
click at [560, 209] on select "Choose an option... Pending Applied Excluded (Questions) Excluded (Expired) Exc…" at bounding box center [617, 220] width 114 height 22
select select ""pending""
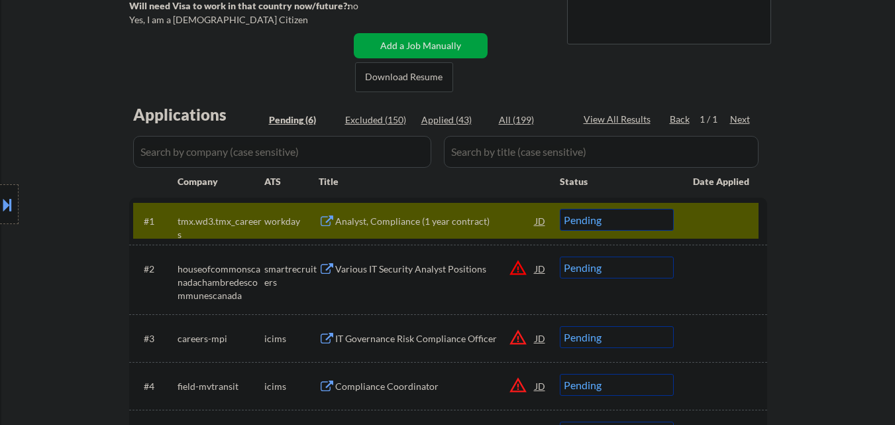
click at [714, 218] on div at bounding box center [722, 221] width 58 height 24
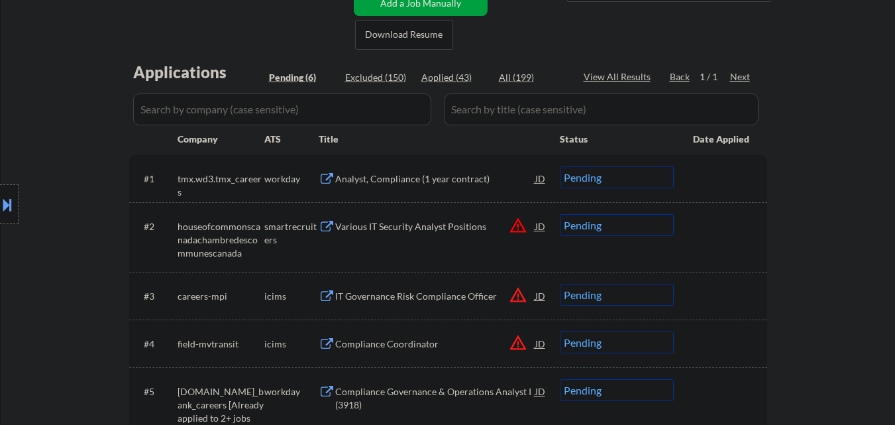
scroll to position [331, 0]
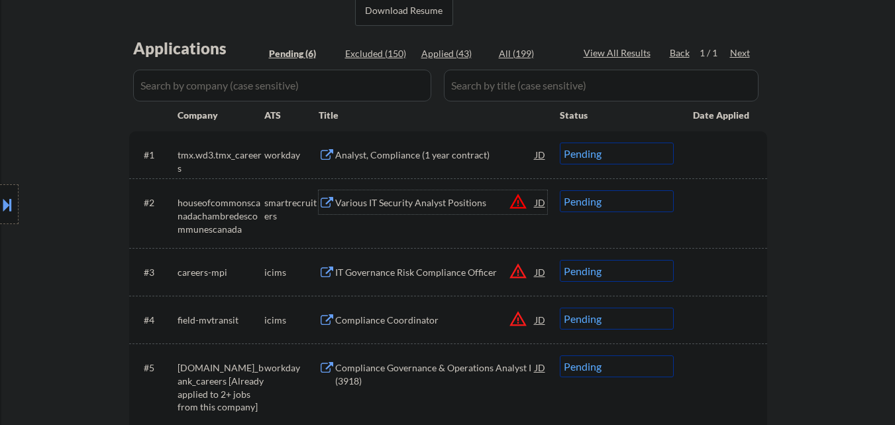
click at [448, 196] on div "Various IT Security Analyst Positions" at bounding box center [435, 202] width 200 height 13
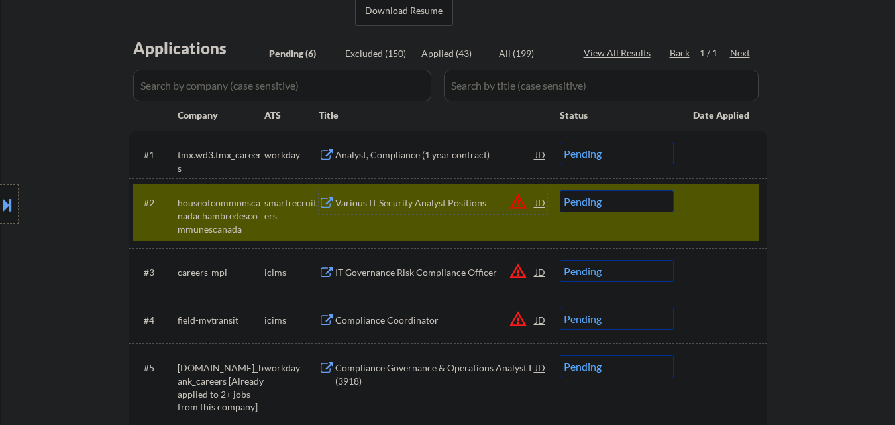
drag, startPoint x: 637, startPoint y: 203, endPoint x: 639, endPoint y: 211, distance: 8.2
click at [637, 203] on select "Choose an option... Pending Applied Excluded (Questions) Excluded (Expired) Exc…" at bounding box center [617, 201] width 114 height 22
click at [560, 190] on select "Choose an option... Pending Applied Excluded (Questions) Excluded (Expired) Exc…" at bounding box center [617, 201] width 114 height 22
drag, startPoint x: 722, startPoint y: 210, endPoint x: 700, endPoint y: 231, distance: 30.0
click at [720, 213] on div at bounding box center [722, 202] width 58 height 24
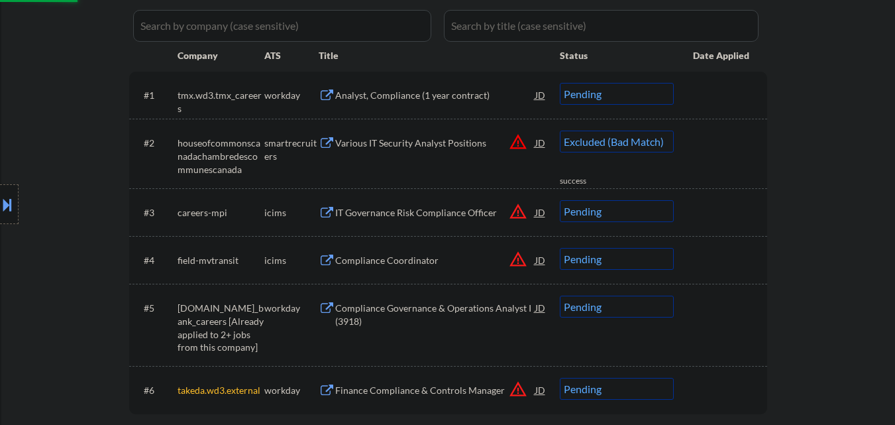
select select ""pending""
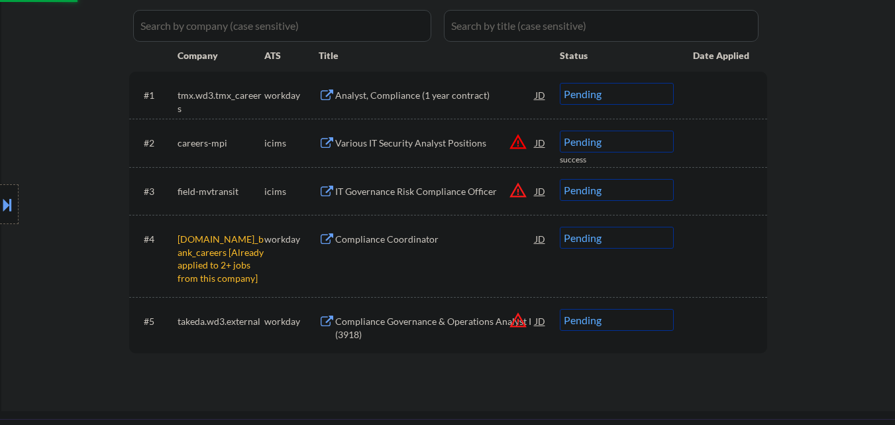
scroll to position [464, 0]
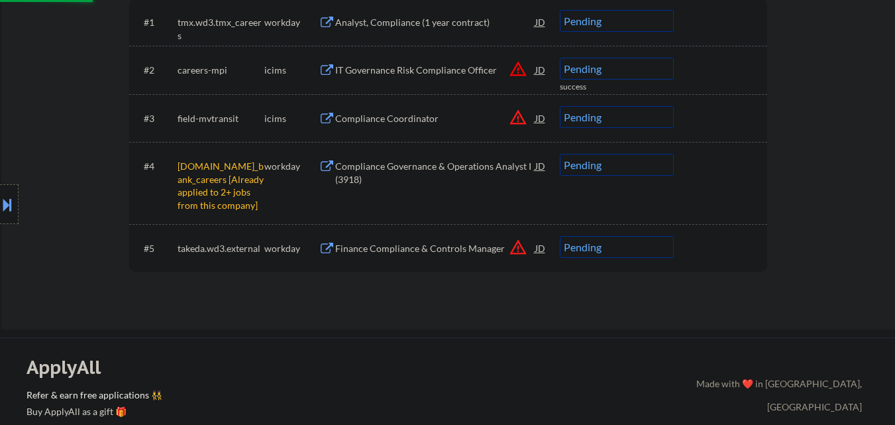
click at [628, 168] on select "Choose an option... Pending Applied Excluded (Questions) Excluded (Expired) Exc…" at bounding box center [617, 165] width 114 height 22
click at [560, 154] on select "Choose an option... Pending Applied Excluded (Questions) Excluded (Expired) Exc…" at bounding box center [617, 165] width 114 height 22
select select ""pending""
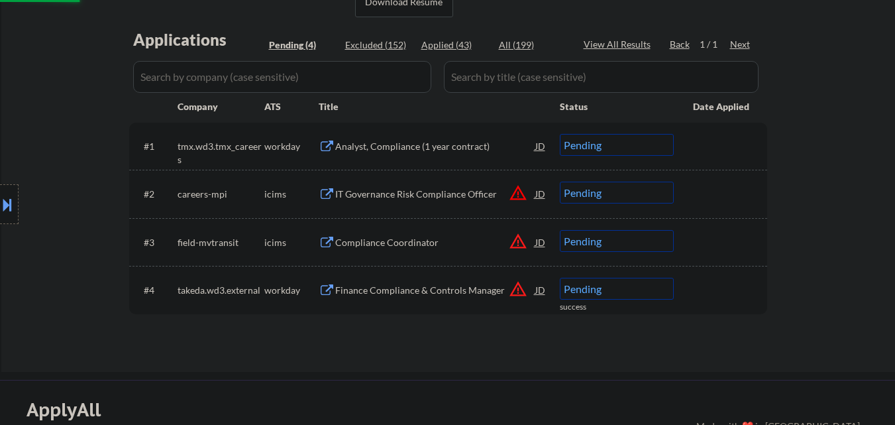
scroll to position [331, 0]
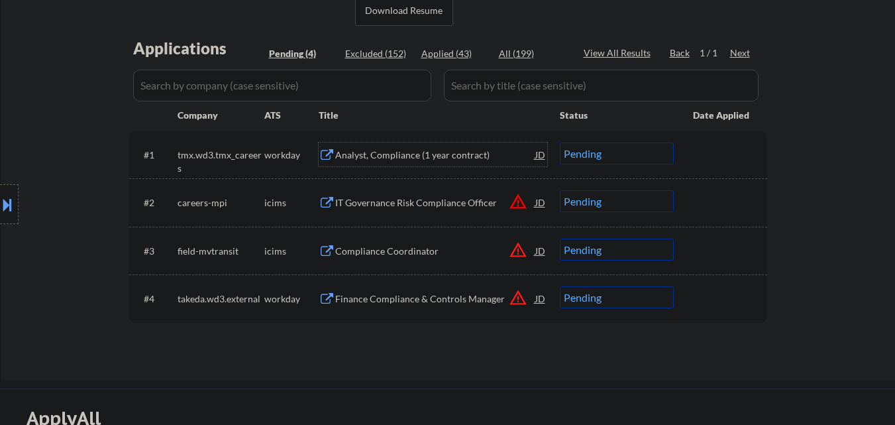
click at [446, 154] on div "Analyst, Compliance (1 year contract)" at bounding box center [435, 154] width 200 height 13
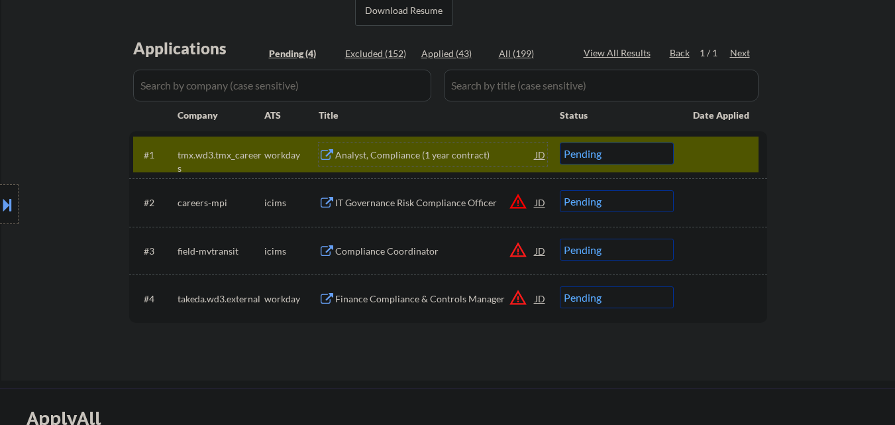
click at [590, 152] on select "Choose an option... Pending Applied Excluded (Questions) Excluded (Expired) Exc…" at bounding box center [617, 153] width 114 height 22
click at [560, 142] on select "Choose an option... Pending Applied Excluded (Questions) Excluded (Expired) Exc…" at bounding box center [617, 153] width 114 height 22
select select ""pending""
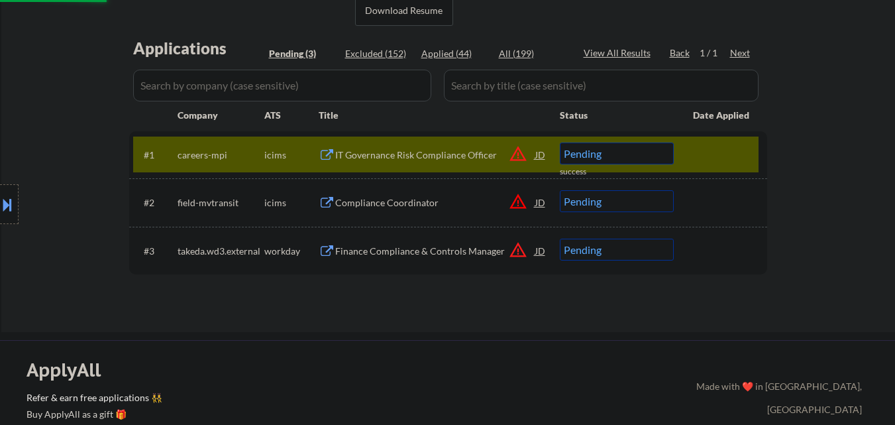
click at [724, 153] on div at bounding box center [722, 154] width 58 height 24
